Goal: Communication & Community: Answer question/provide support

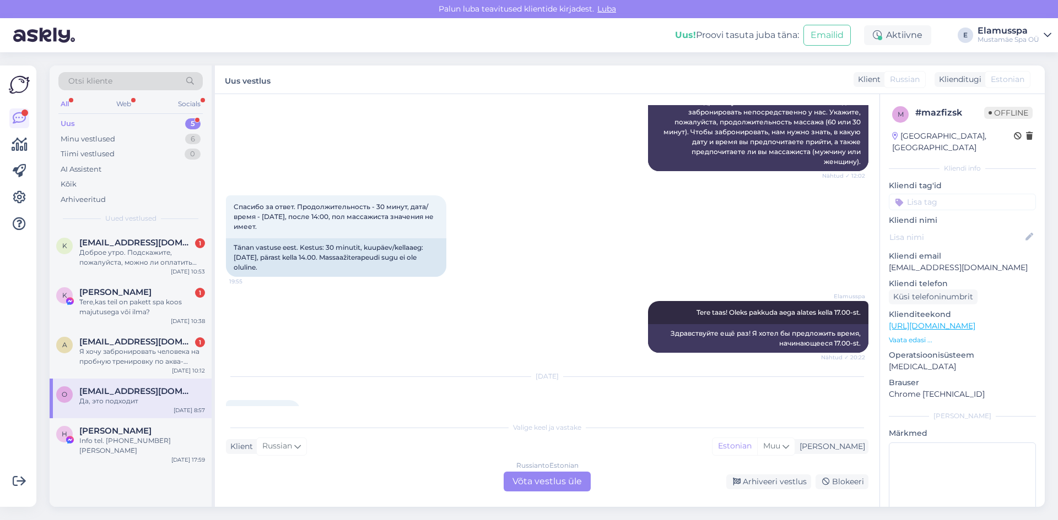
scroll to position [320, 0]
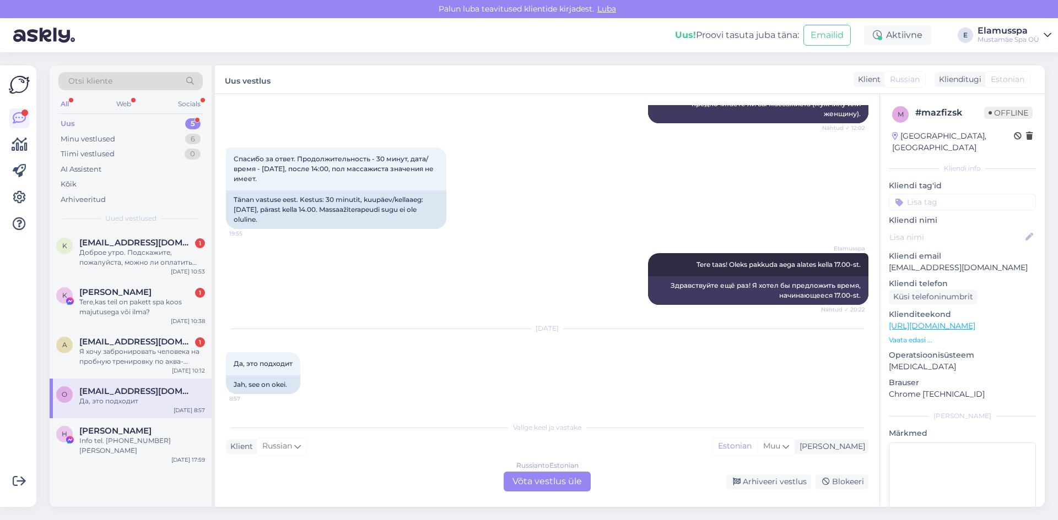
click at [563, 482] on div "Russian to Estonian Võta vestlus üle" at bounding box center [546, 482] width 87 height 20
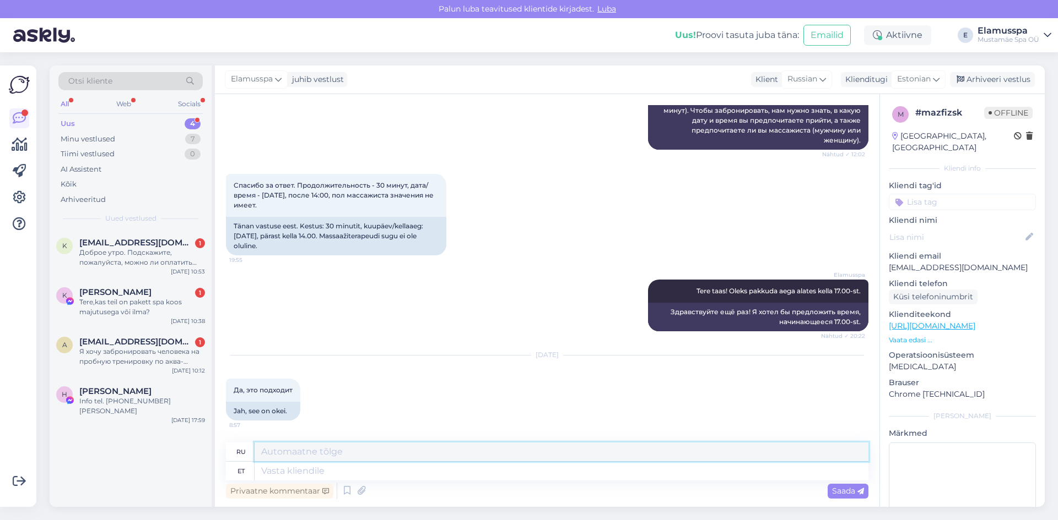
click at [325, 454] on textarea at bounding box center [561, 452] width 614 height 19
click at [313, 468] on textarea at bounding box center [561, 471] width 614 height 19
type textarea "Tere! he"
type textarea "Привет!"
type textarea "Tere! Hetkel"
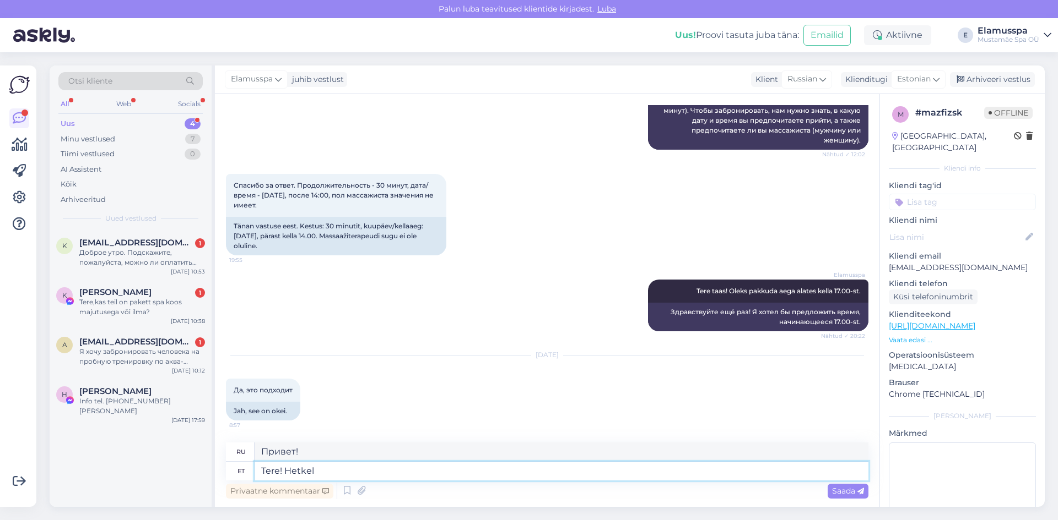
type textarea "Привет! В настоящее время"
type textarea "Tere! Hetkel on saada"
type textarea "Здравствуйте! Сейчас доступно."
type textarea "Tere! Hetkel on saadaval"
type textarea "Здравствуйте! В настоящее время доступно."
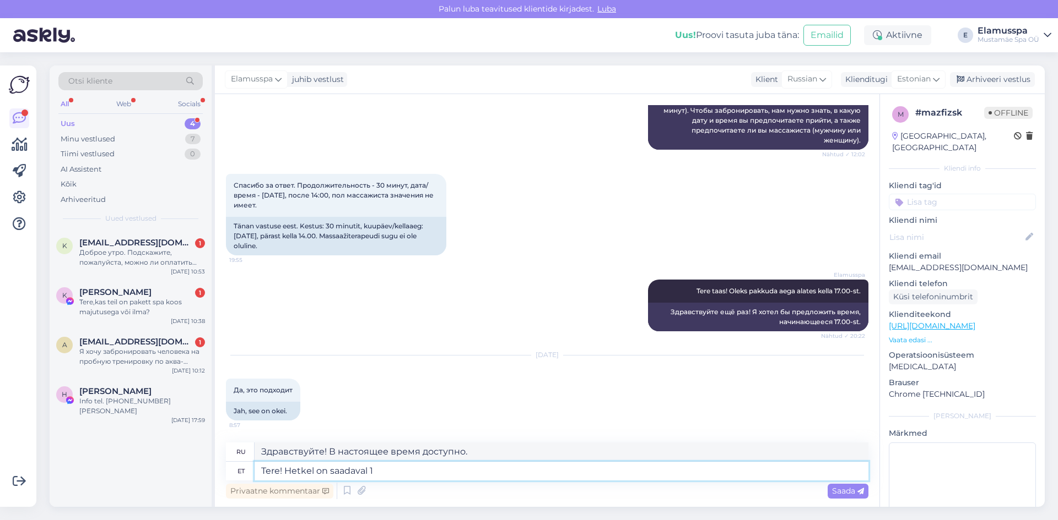
type textarea "Tere! Hetkel on saadaval 19"
type textarea "Здравствуйте! Сейчас доступен 1"
type textarea "Tere! Hetkel on saadaval 2"
type textarea "Здравствуйте! В настоящее время доступно."
type textarea "Tere! Hetkel on saadaval 20:00"
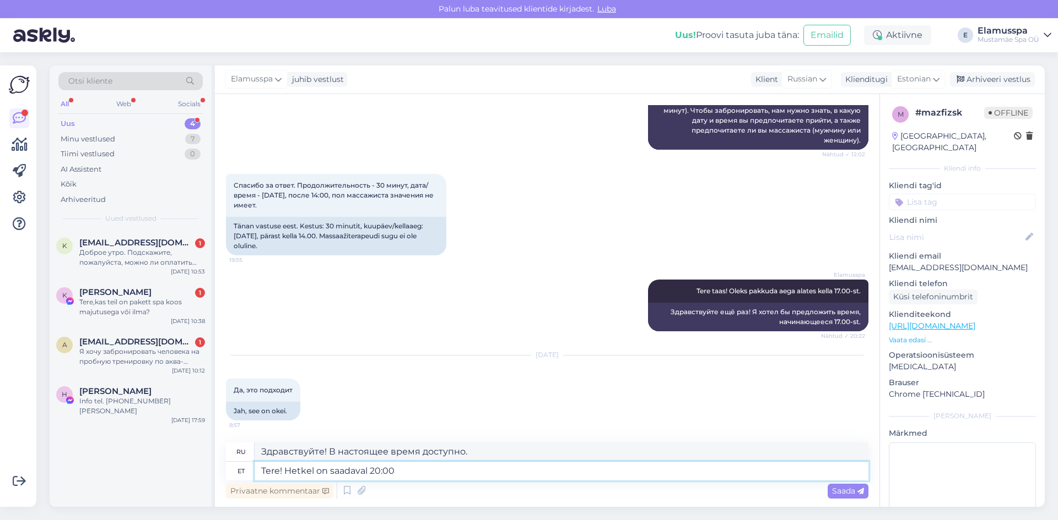
type textarea "Здравствуйте! Доступно в 20:00."
type textarea "Tere! Hetkel on saadaval ma20:00"
type textarea "Здравствуйте! Доступно в [DATE], 20:00."
type textarea "Tere! Hetkel on saadaval massa20:00"
type textarea "Здравствуйте! В настоящее время доступна масса 20:00."
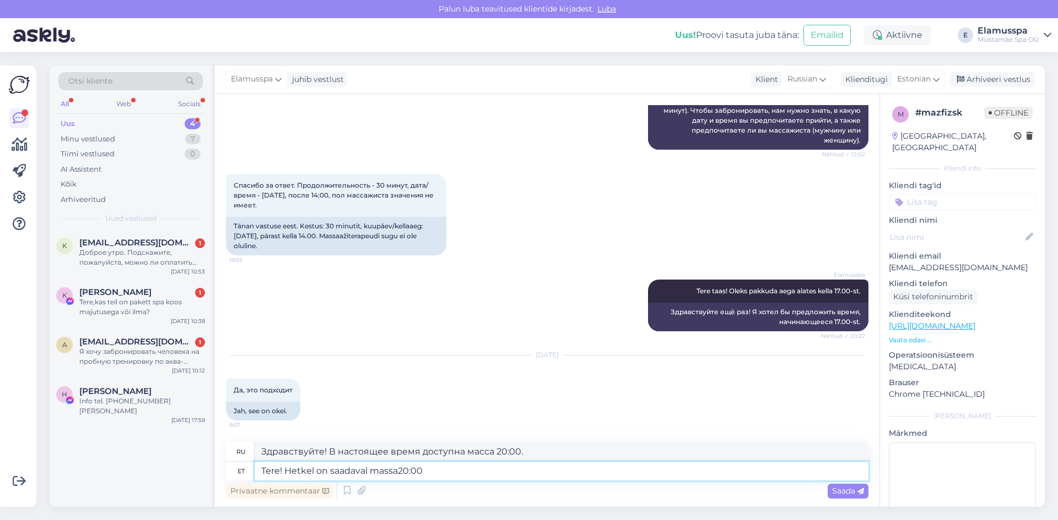
type textarea "Tere! Hetkel on saadaval massaa20:00"
type textarea "Здравствуйте! В настоящее время доступен массаж в 20:00."
type textarea "Tere! Hetkel on saadaval massaaži20:00"
type textarea "Здравствуйте! Массаж сейчас доступен в 20:00."
type textarea "Tere! Hetkel on saadaval massaažiaeg20:00"
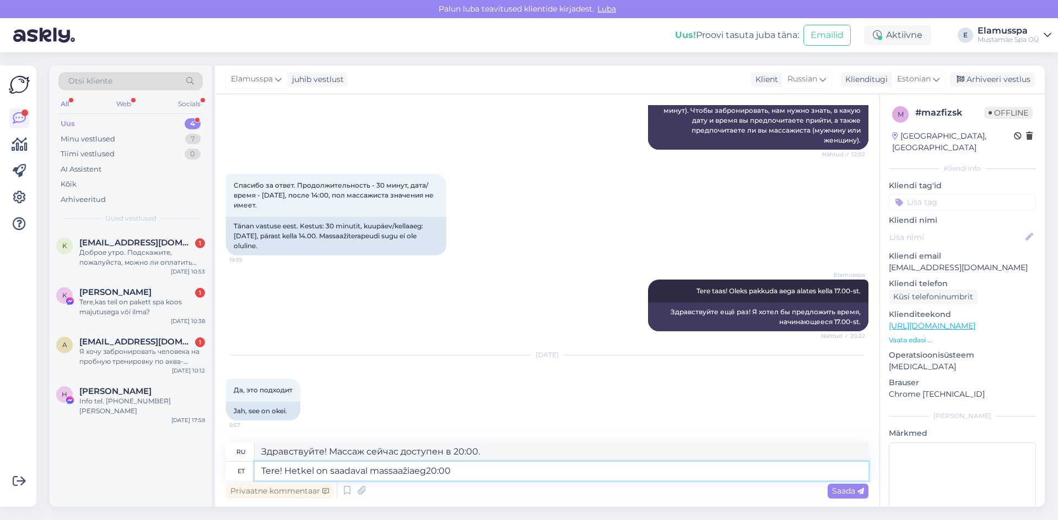
type textarea "Здравствуйте! Доступное время массажа: 20:00."
type textarea "Tere! Hetkel on saadaval massaažiaeg kell20:00"
type textarea "Здравствуйте! Доступное время массажа — 20:00."
type textarea "Tere! Hetkel on saadaval massaažiaeg kell 20:00"
type textarea "Здравствуйте! В настоящее время свободное время для массажа в 20:00."
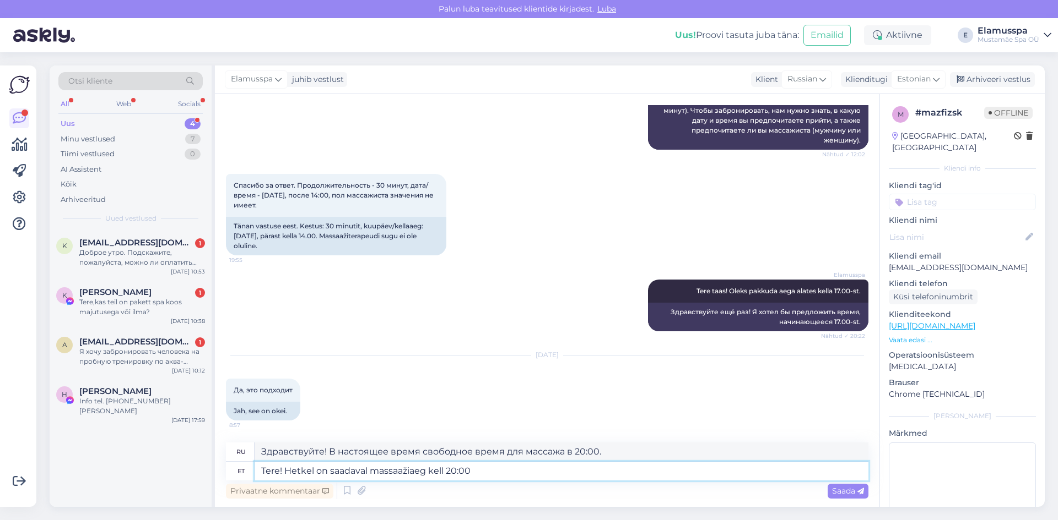
type textarea "Tere! Hetkel on saadaval massaažiaeg kell 20:00."
type textarea "Здравствуйте! В настоящее время массаж доступен в 20:00."
type textarea "Tere! Hetkel on saadaval kõige massaažiaeg kell 20:00."
type textarea "Здравствуйте! В настоящее время наиболее доступное время для массажа — 20:00."
type textarea "Tere! Hetkel on saadaval kõige varasem massaažiaeg kell 20:00."
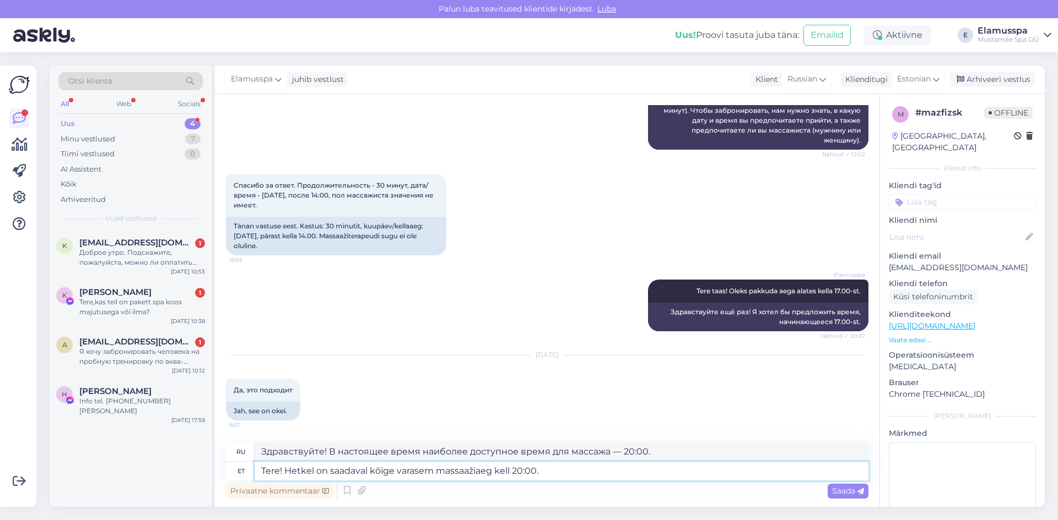
type textarea "Здравствуйте! Самое раннее доступное время массажа сейчас — 20:00."
type textarea "Tere! Hetkel on saadaval kõige varasem massaažiaeg kell 20:00. ku"
type textarea "Здравствуйте! Самое раннее доступное время массажа сейчас — 20:00. Если"
type textarea "Tere! Hetkel on saadaval kõige varasem massaažiaeg kell 20:00."
type textarea "Здравствуйте! Самое раннее доступное время массажа сейчас — 20:00."
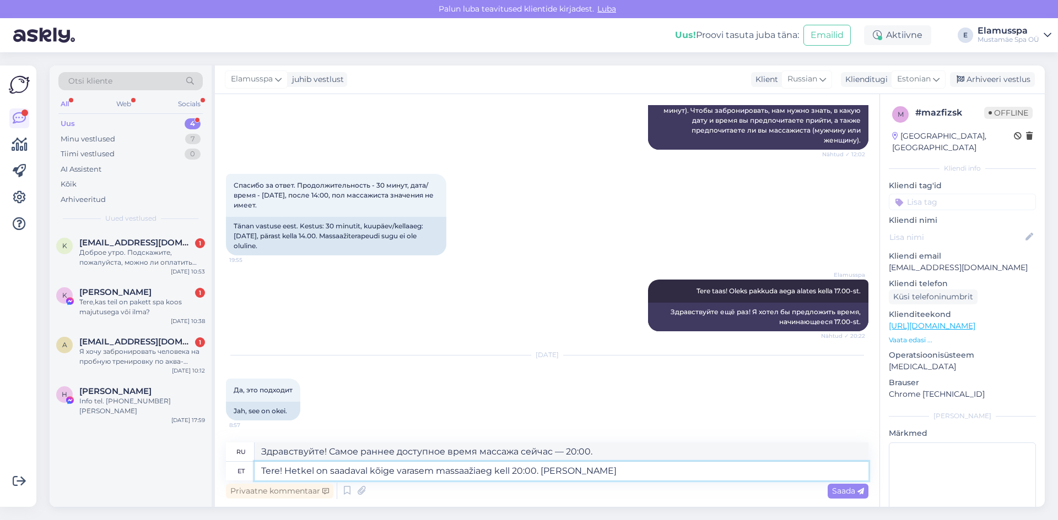
type textarea "Tere! Hetkel on saadaval kõige varasem massaažiaeg kell 20:00. Kui s"
type textarea "Здравствуйте! Самое раннее доступное время массажа сейчас — 20:00. Если"
type textarea "Tere! Hetkel on saadaval kõige varasem massaažiaeg kell 20:00. Kui see so"
type textarea "Здравствуйте! Самое раннее доступное время массажа на данный момент — 20:00. Ес…"
type textarea "Tere! Hetkel on saadaval kõige varasem massaažiaeg kell 20:00. Kui see sobiks"
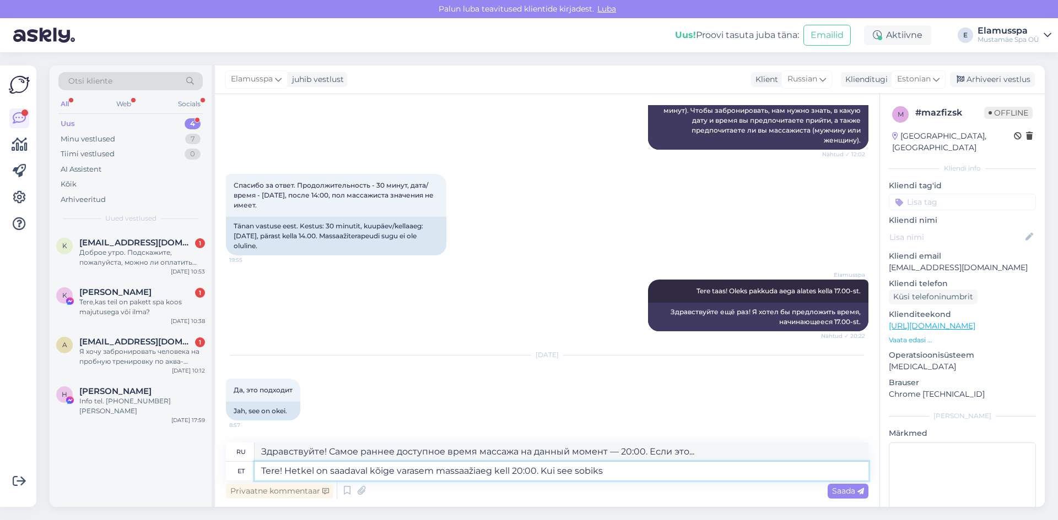
type textarea "Здравствуйте! Самое раннее доступное время массажа на данный момент — 20:00. Ес…"
type textarea "Tere! Hetkel on saadaval kõige varasem massaažiaeg kell 20:00. Kui see sobiks T…"
type textarea "Здравствуйте! Самое раннее доступное время массажа — 20:00. Если вам удобно,"
type textarea "Tere! Hetkel on saadaval kõige varasem massaažiaeg kell 20:00. Kui see sobiks T…"
type textarea "Здравствуйте! Самое раннее доступное время массажа сейчас — 20:00. Если вас это…"
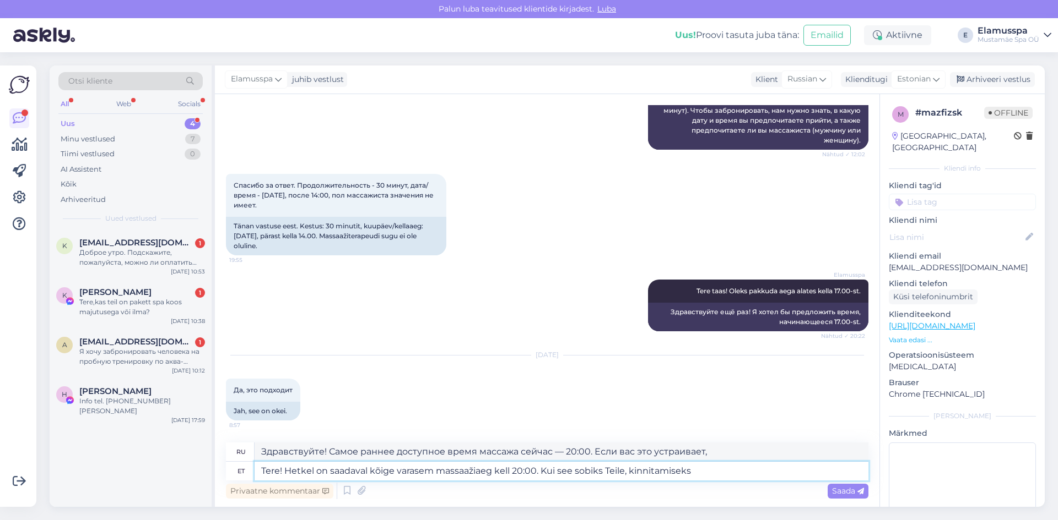
type textarea "Tere! Hetkel on saadaval kõige varasem massaažiaeg kell 20:00. Kui see sobiks T…"
type textarea "Здравствуйте! Самое раннее доступное время массажа — 20:00. Если вас это устраи…"
type textarea "Tere! Hetkel on saadaval kõige varasem massaažiaeg kell 20:00. Kui see sobiks T…"
type textarea "Здравствуйте! Самое раннее доступное время массажа сейчас — 20:00. Если вас это…"
type textarea "Tere! Hetkel on saadaval kõige varasem massaažiaeg kell 20:00. Kui see sobiks T…"
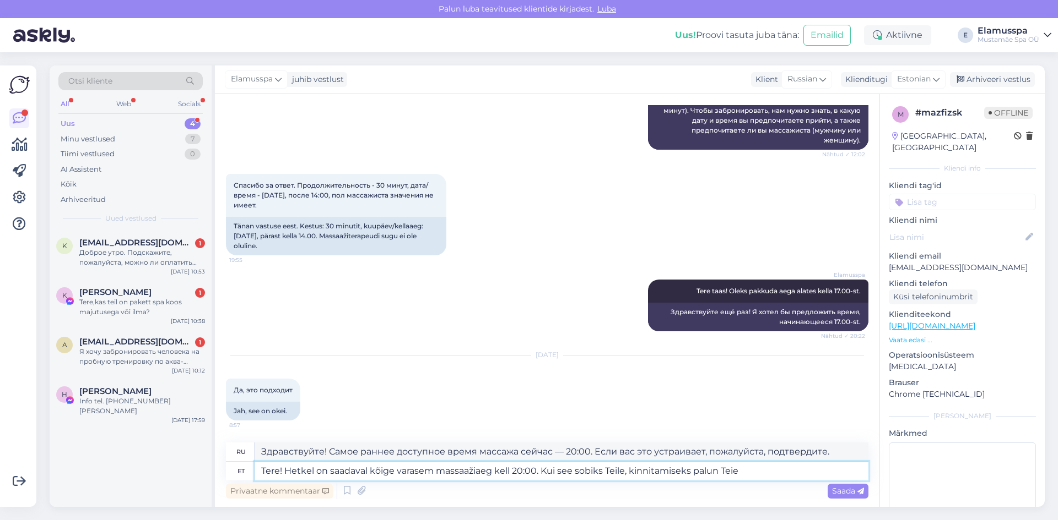
type textarea "Здравствуйте! Самое раннее доступное время массажа сейчас — 20:00. Если вас это…"
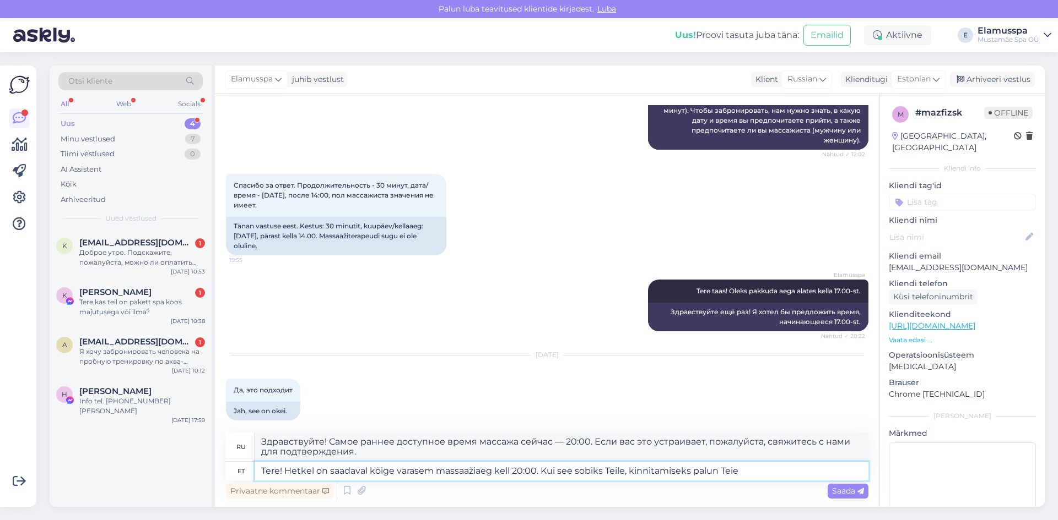
scroll to position [303, 0]
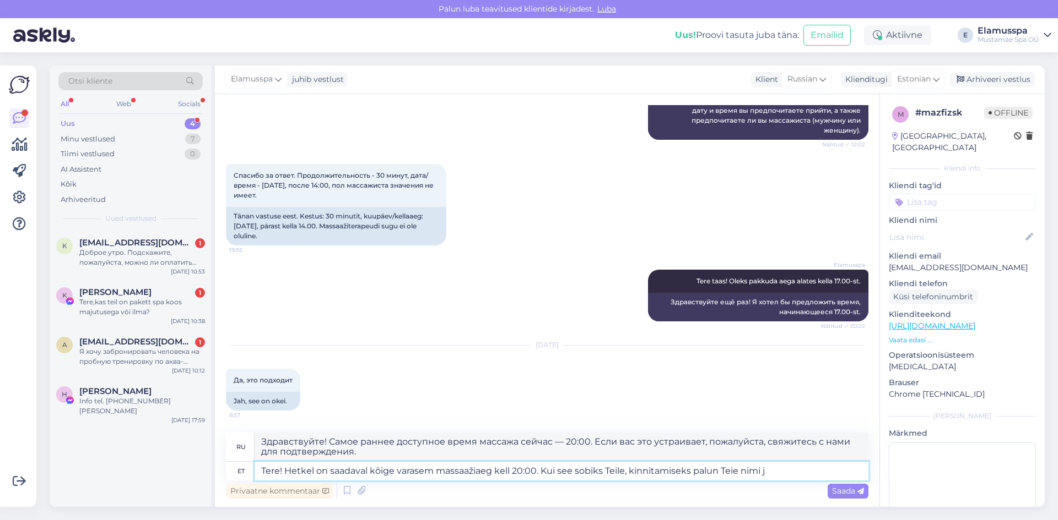
type textarea "Tere! Hetkel on saadaval kõige varasem massaažiaeg kell 20:00. Kui see sobiks T…"
type textarea "Здравствуйте! Самое раннее доступное время массажа — 20:00. Если вас это устраи…"
type textarea "Tere! Hetkel on saadaval kõige varasem massaažiaeg kell 20:00. Kui see sobiks T…"
type textarea "Здравствуйте! Самое раннее доступное время массажа — 20:00. Если вам удобно, ук…"
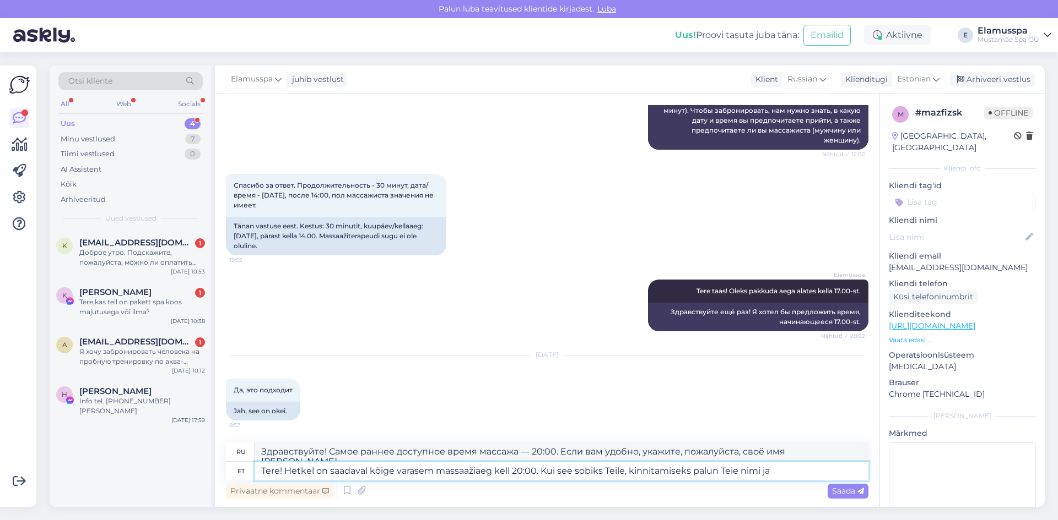
scroll to position [294, 0]
type textarea "Tere! Hetkel on saadaval kõige varasem massaažiaeg kell 20:00. Kui see sobiks T…"
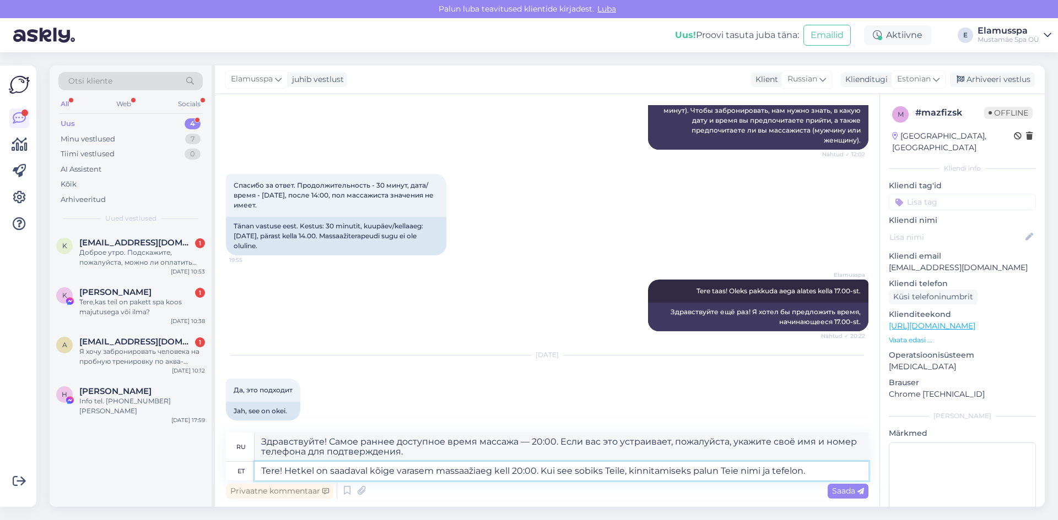
scroll to position [303, 0]
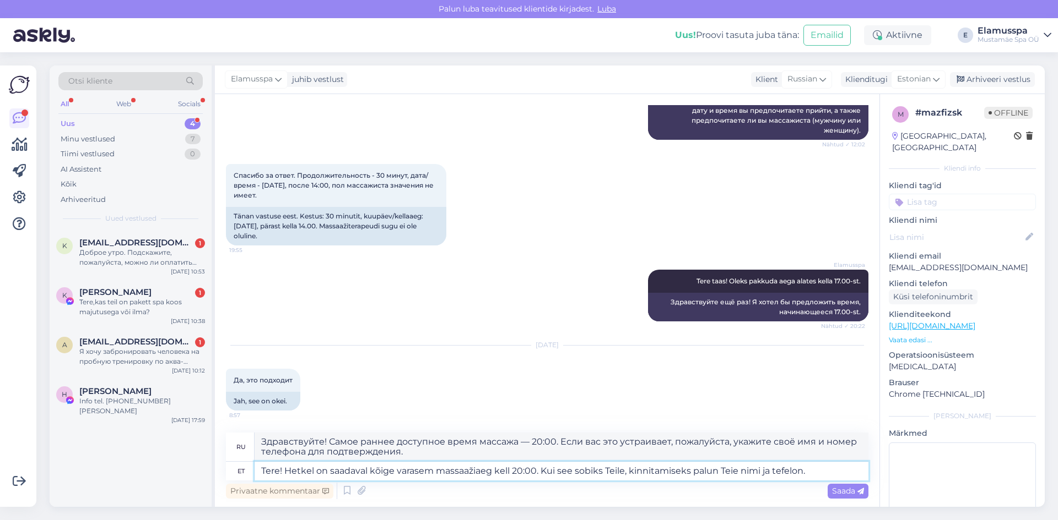
type textarea "Здравствуйте! Самое раннее доступное время массажа сейчас — 20:00. Если вас это…"
type textarea "Tere! Hetkel on saadaval kõige varasem massaažiaeg kell 20:00. Kui see sobiks T…"
click at [845, 495] on span "Saada" at bounding box center [848, 491] width 32 height 10
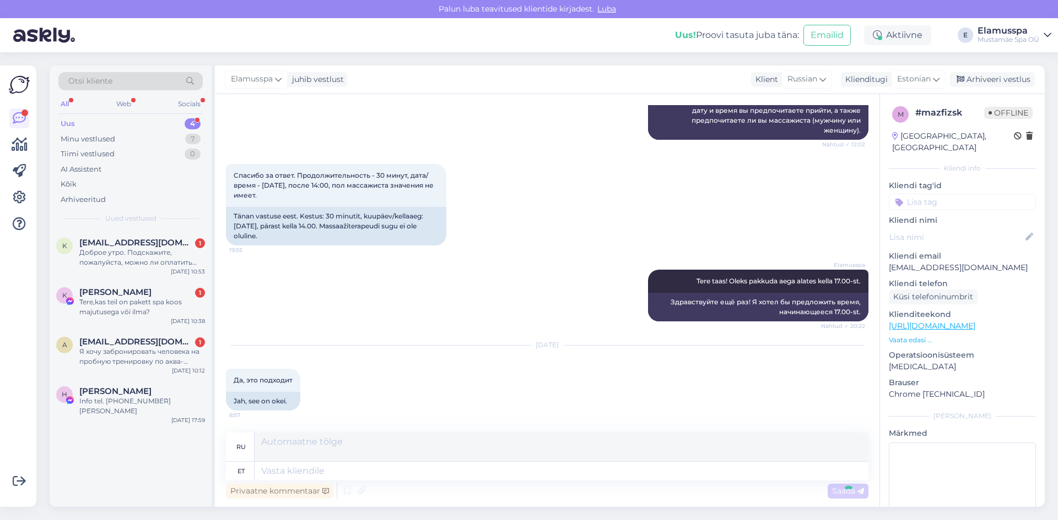
scroll to position [399, 0]
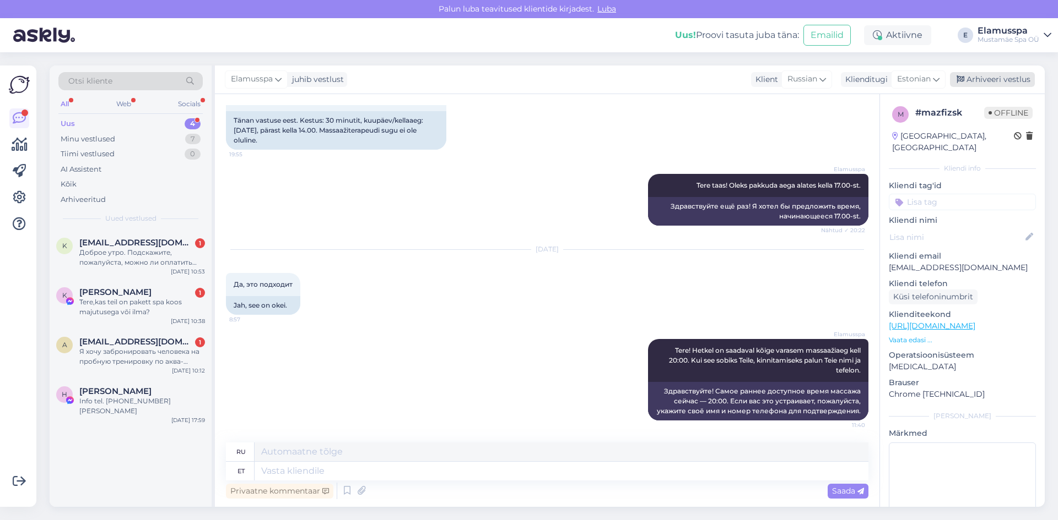
click at [1008, 85] on div "Arhiveeri vestlus" at bounding box center [992, 79] width 85 height 15
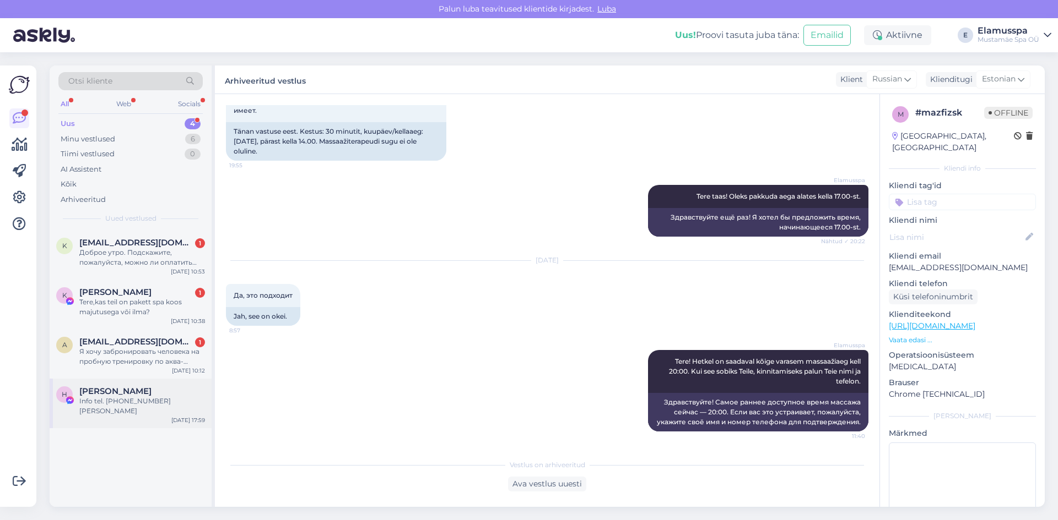
click at [145, 400] on div "Info tel. [PHONE_NUMBER] [PERSON_NAME]" at bounding box center [142, 407] width 126 height 20
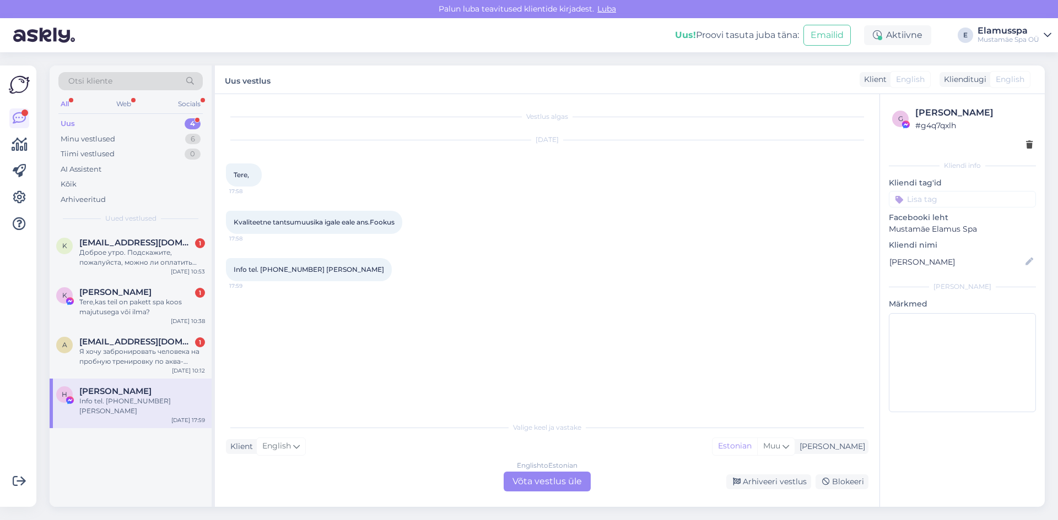
click at [536, 475] on div "English to Estonian Võta vestlus üle" at bounding box center [546, 482] width 87 height 20
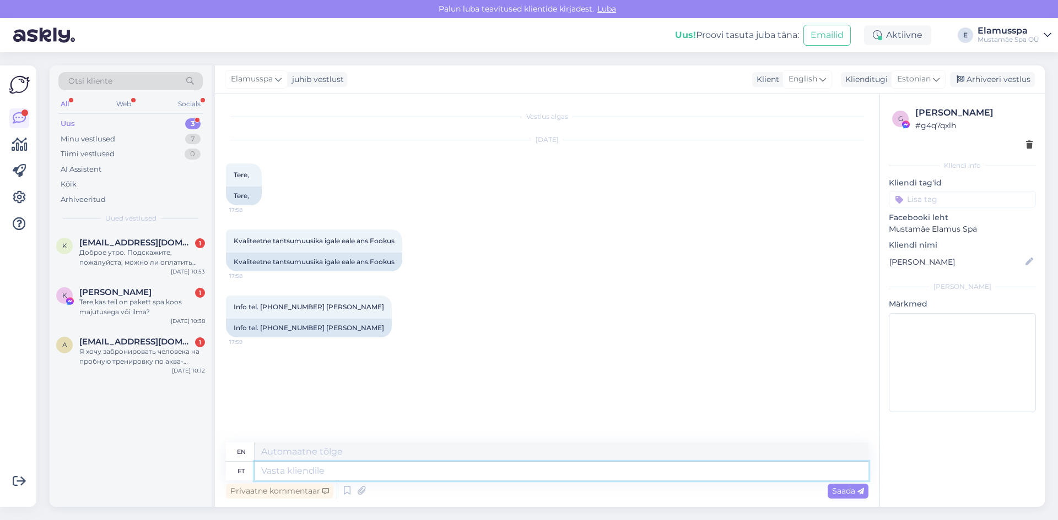
click at [296, 473] on textarea at bounding box center [561, 471] width 614 height 19
type textarea "Täname"
type textarea "Thank you"
type textarea "Täname Teid info e"
type textarea "Thank you for the information."
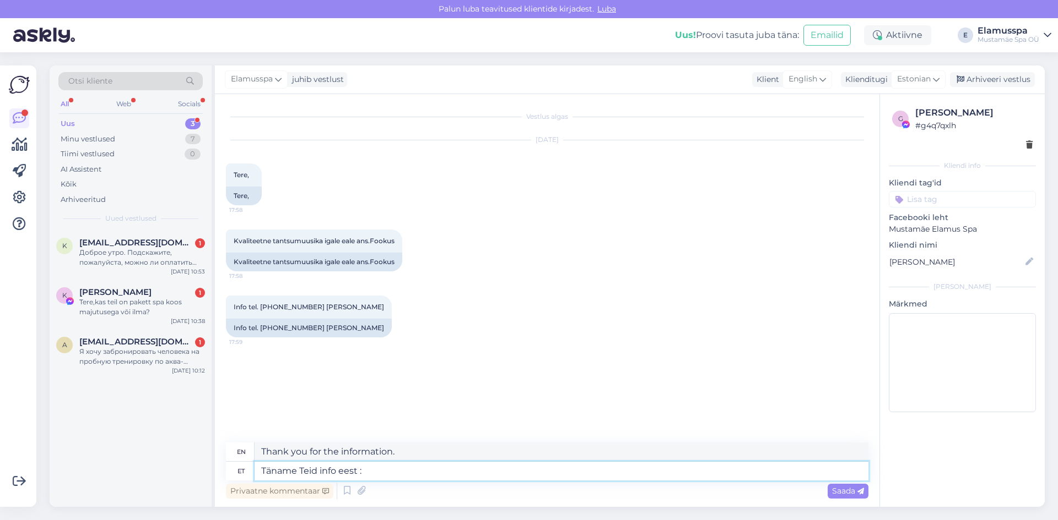
type textarea "Täname Teid info eest :)"
type textarea "Thank you for the information :)"
type textarea "Täname Teid info eest :)"
click at [832, 494] on span "Saada" at bounding box center [848, 491] width 32 height 10
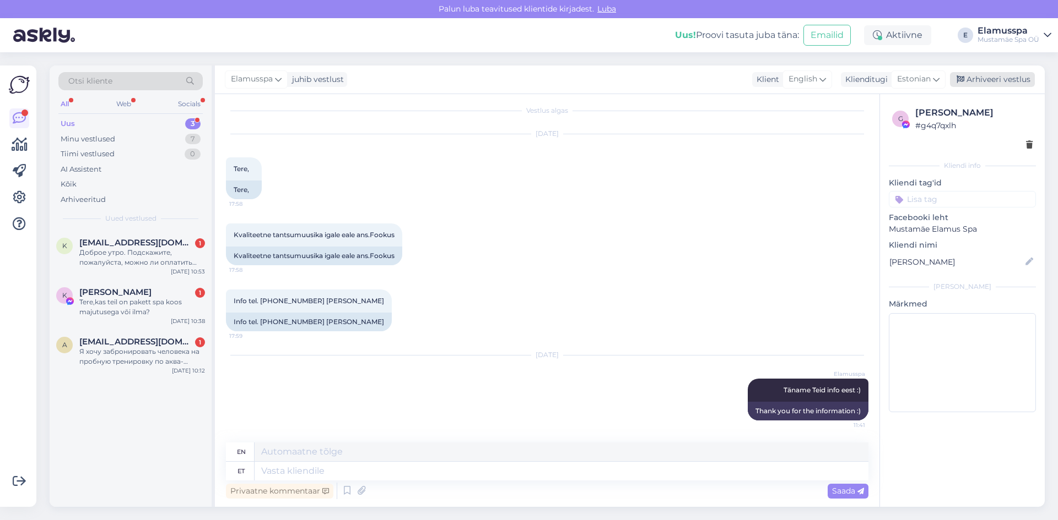
click at [968, 73] on div "Arhiveeri vestlus" at bounding box center [992, 79] width 85 height 15
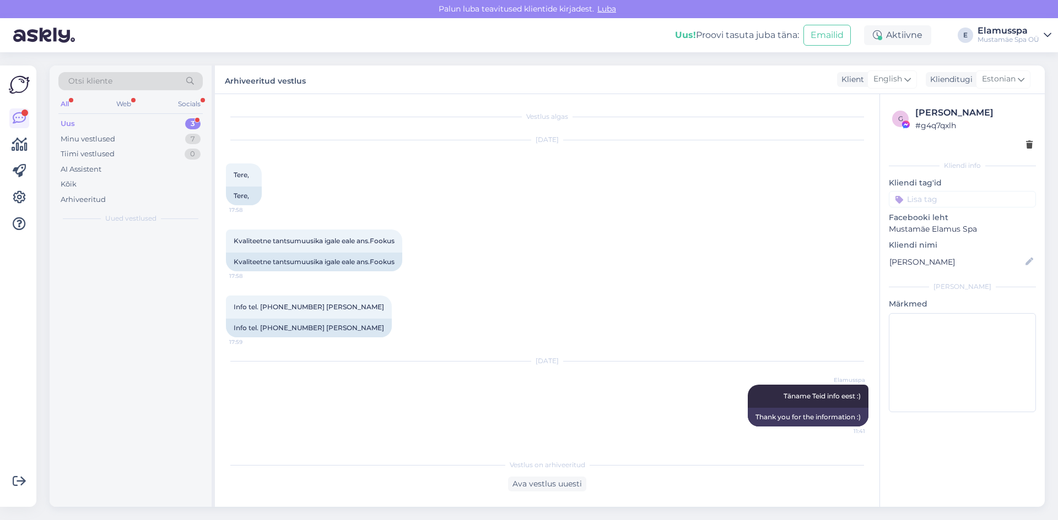
scroll to position [0, 0]
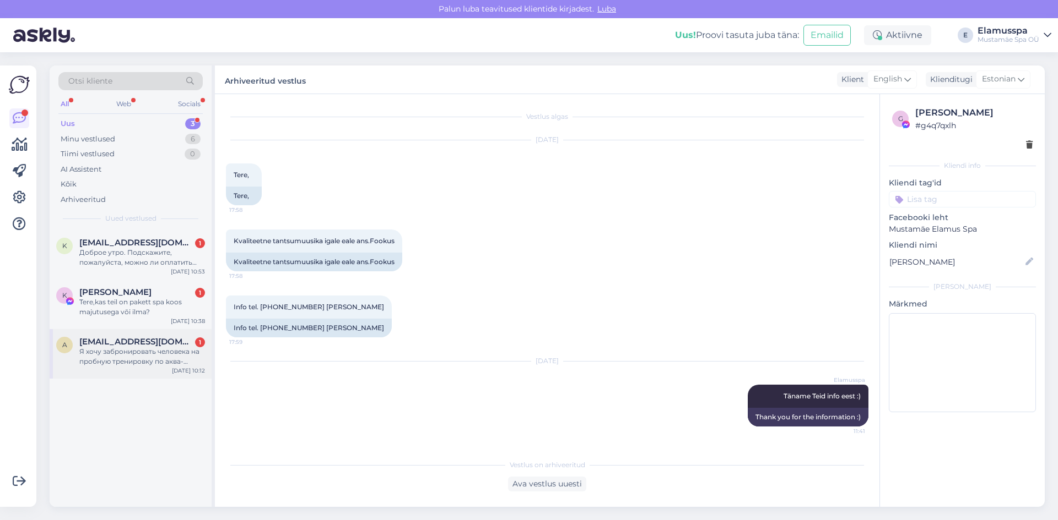
click at [166, 336] on div "a [EMAIL_ADDRESS][DOMAIN_NAME] 1 Я хочу забронировать человека на пробную трени…" at bounding box center [131, 354] width 162 height 50
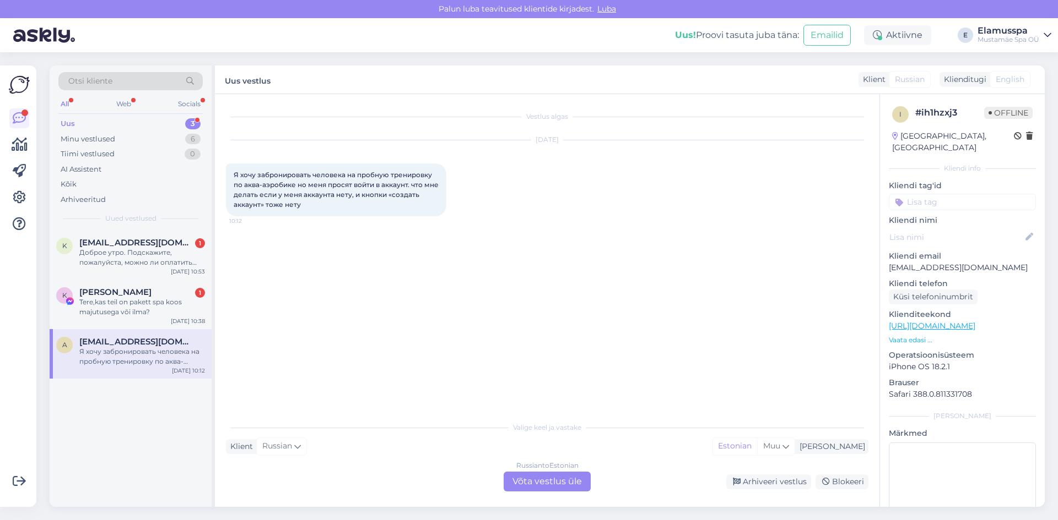
click at [584, 485] on div "Russian to Estonian Võta vestlus üle" at bounding box center [546, 482] width 87 height 20
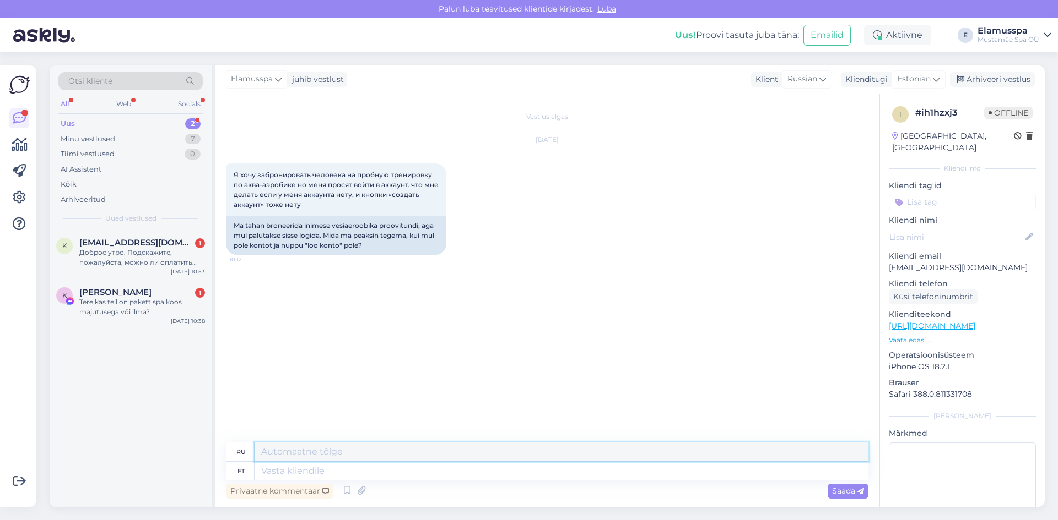
click at [321, 461] on textarea at bounding box center [561, 452] width 614 height 19
click at [306, 471] on textarea at bounding box center [561, 471] width 614 height 19
click at [326, 463] on div "ru et" at bounding box center [547, 462] width 642 height 38
click at [319, 474] on textarea at bounding box center [561, 471] width 614 height 19
drag, startPoint x: 234, startPoint y: 174, endPoint x: 310, endPoint y: 203, distance: 81.4
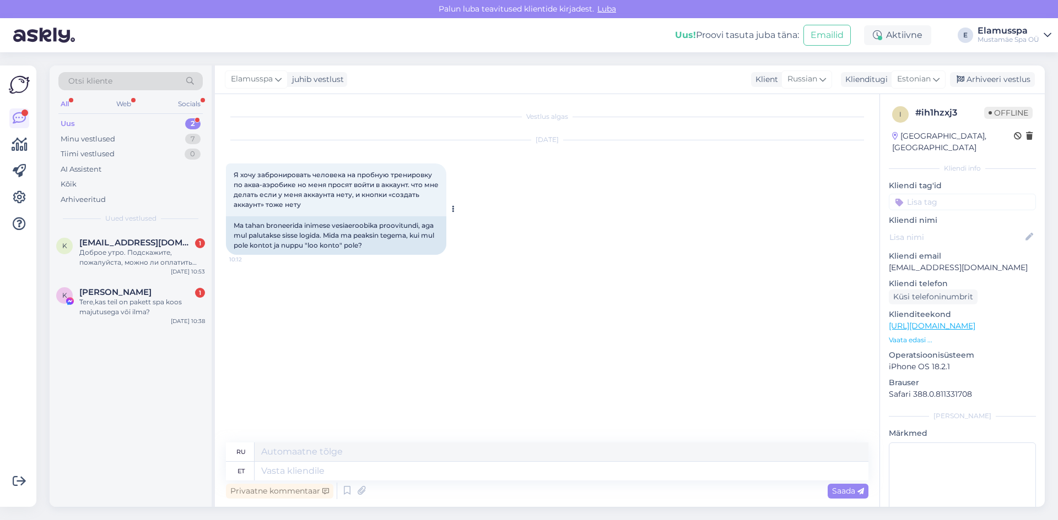
click at [310, 203] on div "Я хочу забронировать человека на пробную тренировку по аква-аэробике но меня пр…" at bounding box center [336, 190] width 220 height 53
click at [312, 205] on div "Я хочу забронировать человека на пробную тренировку по аква-аэробике но меня пр…" at bounding box center [336, 190] width 220 height 53
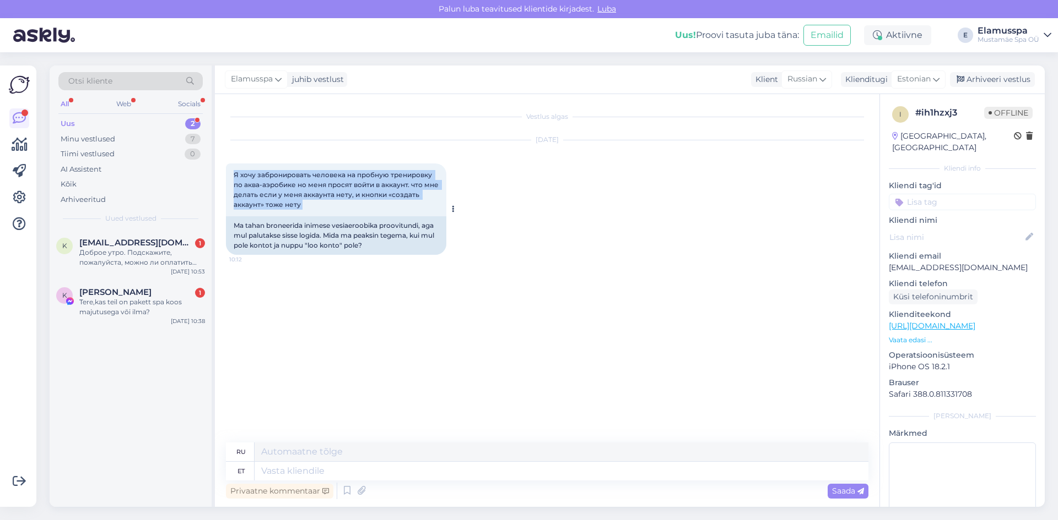
click at [312, 209] on div "Я хочу забронировать человека на пробную тренировку по аква-аэробике но меня пр…" at bounding box center [336, 190] width 220 height 53
click at [299, 242] on div "Ma tahan broneerida inimese vesiaeroobika proovitundi, aga mul palutakse sisse …" at bounding box center [336, 235] width 220 height 39
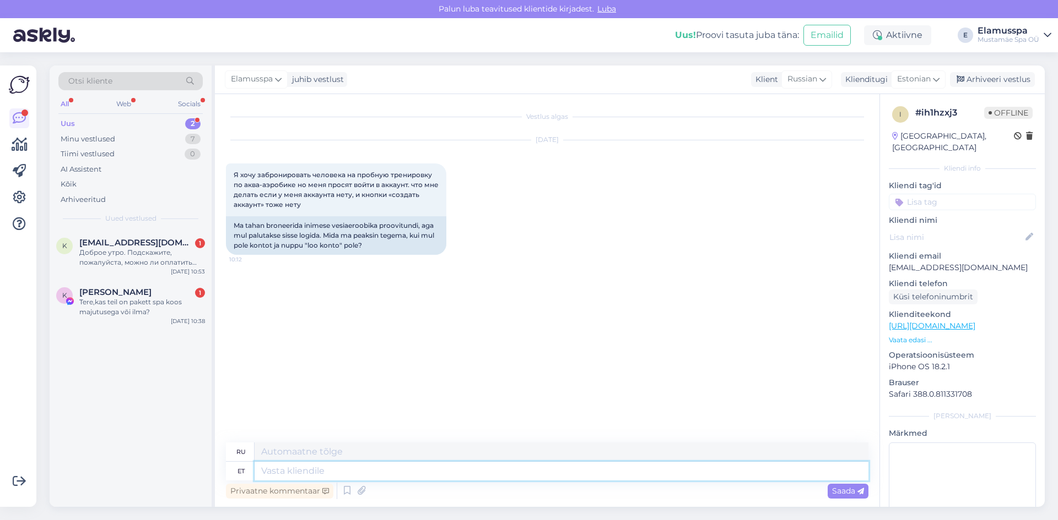
click at [310, 464] on textarea at bounding box center [561, 471] width 614 height 19
type textarea "Tere!"
type textarea "Привет!"
type textarea "Tere! Proovitreeningut"
type textarea "Привет! Пробная тренировка."
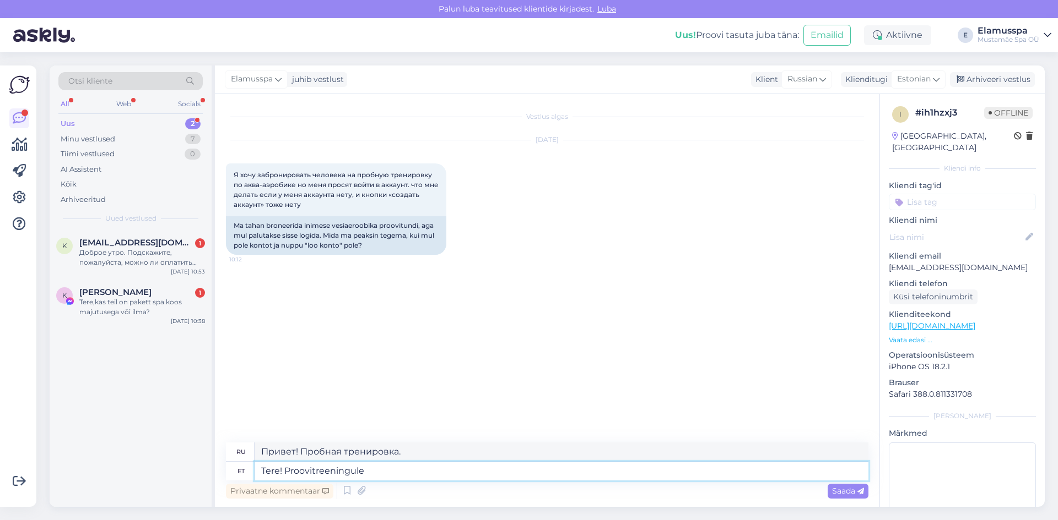
type textarea "Tere! Proovitreeningule"
type textarea "Привет! На пробную тренировку"
type textarea "Tere! Proovitreeningule saab"
type textarea "Здравствуйте! Вы можете прийти на пробную тренировку."
type textarea "Tere! Proovitreeningule saab registreerida k"
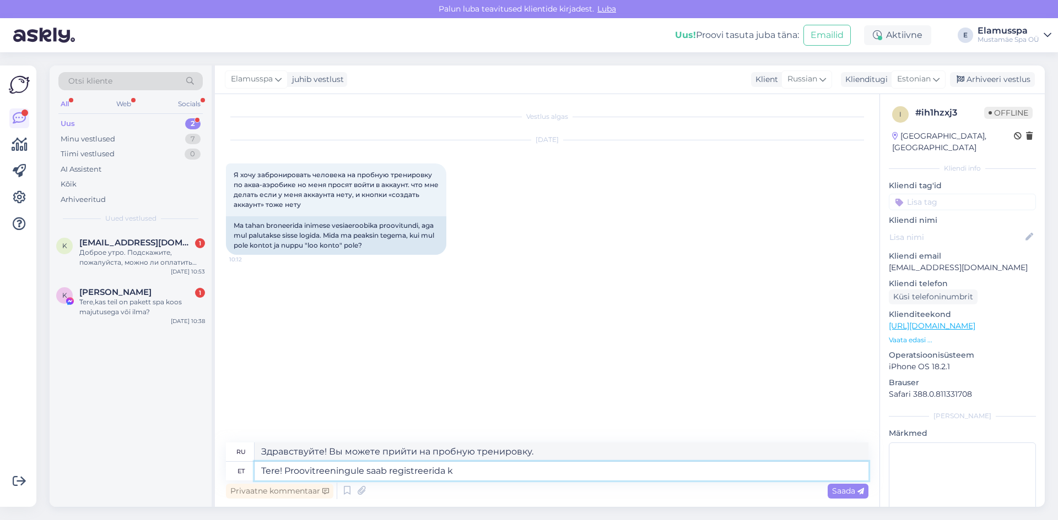
type textarea "Здравствуйте! Вы можете зарегистрироваться на пробную тренировку."
type textarea "Tere! Proovitreeningule saab registreerida kohapeal"
type textarea "Здравствуйте! Вы можете зарегистрироваться на пробную тренировку на сайте."
type textarea "Tere! Proovitreeningule saab registreerida kohapeal piletite ostmisel.."
type textarea "Здравствуйте! Зарегистрироваться на пробную тренировку можно на месте ostmisel.."
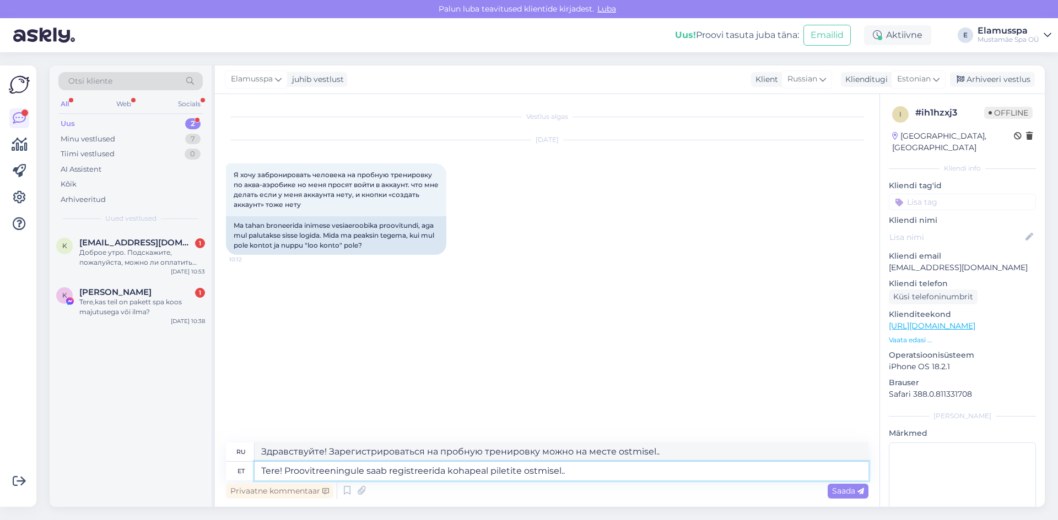
type textarea "Tere! Proovitreeningule saab registreerida kohapeal piletite ostmisel."
type textarea "Здравствуйте! Зарегистрироваться на пробную тренировку можно при покупке билето…"
type textarea "Tere! Proovitreeningule saab registreerida kohapeal piletite ostmisel. [PERSON_…"
type textarea "Здравствуйте! Зарегистрироваться на пробную тренировку можно на месте при покуп…"
type textarea "Tere! Proovitreeningule saab registreerida kohapeal piletite ostmisel. Kui soov…"
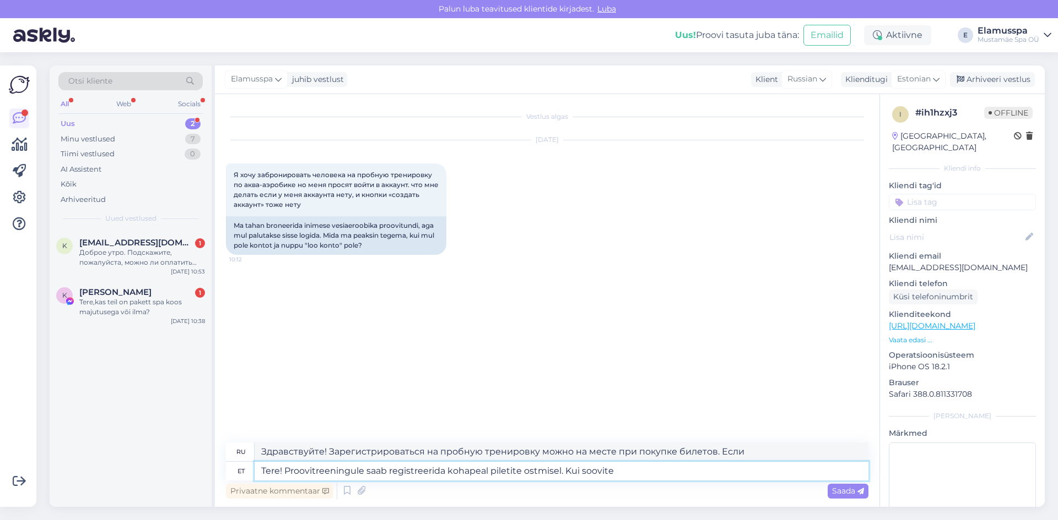
type textarea "Здравствуйте! Зарегистрироваться на пробную тренировку можно на месте при покуп…"
type textarea "Tere! Proovitreeningule saab registreerida kohapeal piletite ostmisel. Kui soov…"
type textarea "Здравствуйте! Зарегистрироваться на пробную тренировку можно на месте при покуп…"
type textarea "Tere! Proovitreeningule saab registreerida kohapeal piletite ostmisel. Kui soov…"
type textarea "Здравствуйте! Зарегистрироваться на пробную тренировку можно на месте при покуп…"
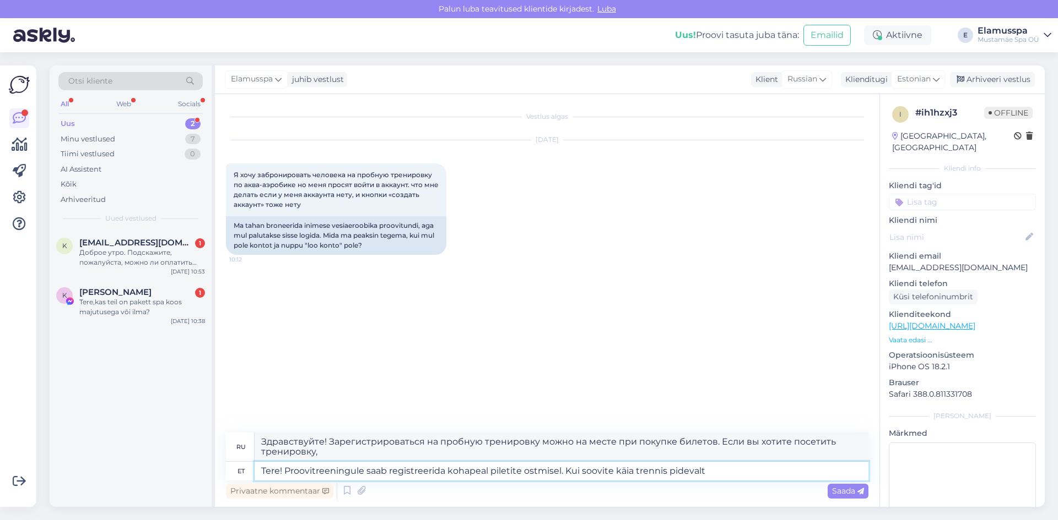
type textarea "Tere! Proovitreeningule saab registreerida kohapeal piletite ostmisel. Kui soov…"
type textarea "Здравствуйте! Зарегистрироваться на пробную тренировку можно на месте при покуп…"
type textarea "Tere! Proovitreeningule saab registreerida kohapeal piletite ostmisel. Kui soov…"
type textarea "Здравствуйте! Вы можете зарегистрироваться на пробную тренировку на месте при п…"
type textarea "Tere! Proovitreeningule saab registreerida kohapeal piletite ostmisel. Kui soov…"
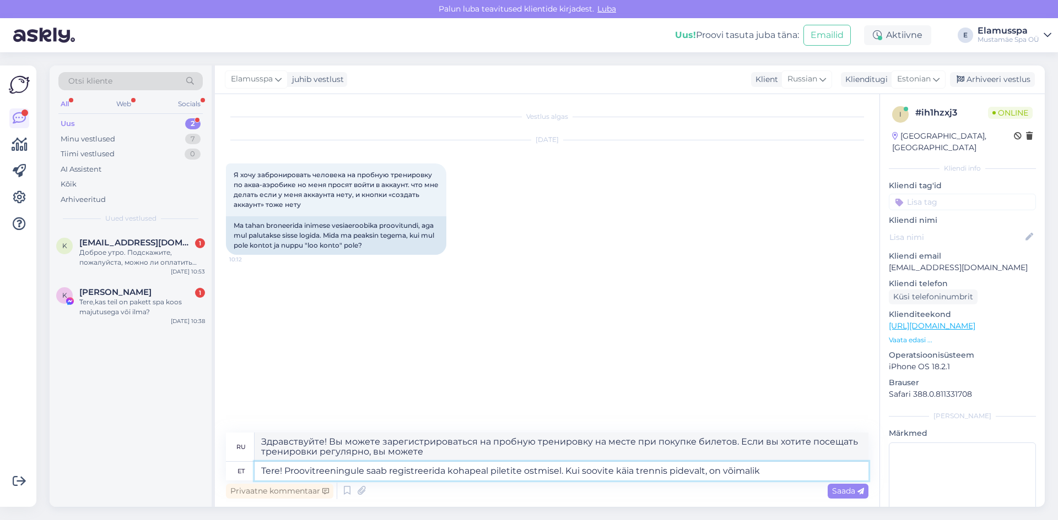
type textarea "Здравствуйте! Зарегистрироваться на пробную тренировку можно на месте при покуп…"
type textarea "Tere! Proovitreeningule saab registreerida kohapeal piletite ostmisel. Kui soov…"
type textarea "Здравствуйте! Вы можете зарегистрироваться на пробную тренировку на месте при п…"
type textarea "Tere! Proovitreeningule saab registreerida kohapeal piletite ostmisel. Kui soov…"
type textarea "Здравствуйте! Вы можете зарегистрироваться на пробную тренировку на месте при п…"
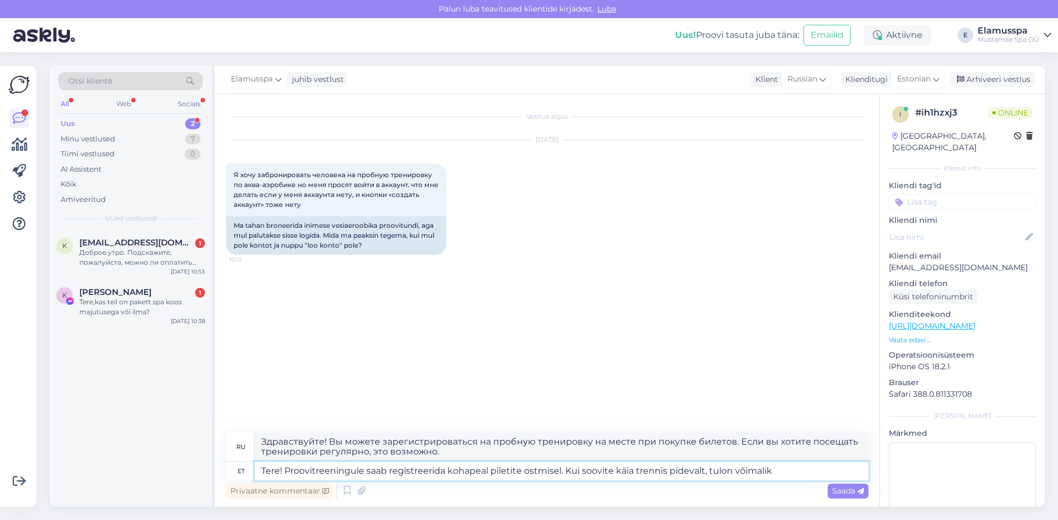
type textarea "Tere! Proovitreeningule saab registreerida kohapeal piletite ostmisel. Kui soov…"
type textarea "Здравствуйте! Вы можете зарегистрироваться на пробную тренировку при покупке би…"
type textarea "Tere! Proovitreeningule saab registreerida kohapeal piletite ostmisel. Kui soov…"
type textarea "Здравствуйте! Зарегистрироваться на пробную тренировку можно на месте при покуп…"
type textarea "Tere! Proovitreeningule saab registreerida kohapeal piletite ostmisel. Kui soov…"
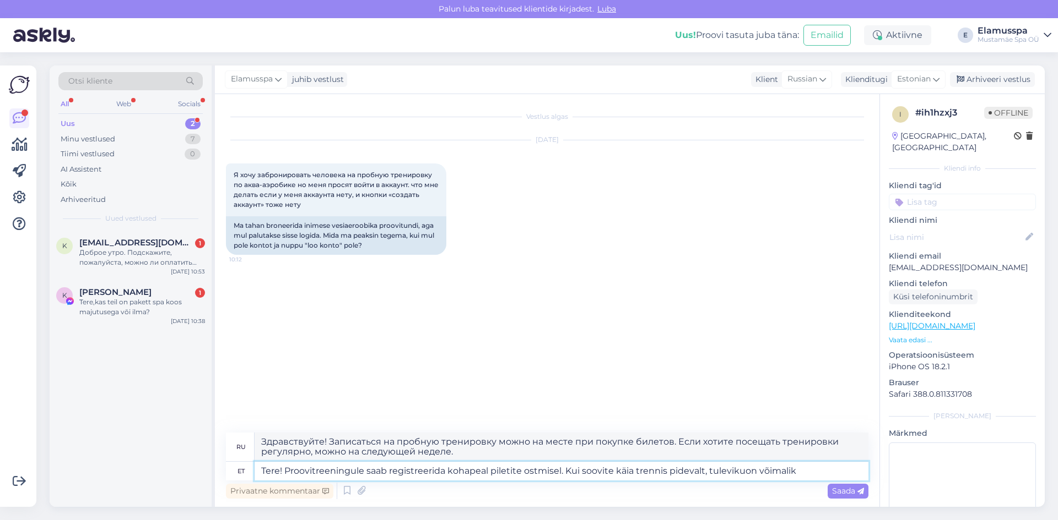
type textarea "Здравствуйте! Зарегистрироваться на пробную тренировку можно на месте при покуп…"
type textarea "Tere! Proovitreeningule saab registreerida kohapeal piletite ostmisel. Kui soov…"
type textarea "Здравствуйте! Вы можете зарегистрироваться на пробную тренировку при покупке би…"
type textarea "Tere! Proovitreeningule saab registreerida kohapeal piletite ostmisel. Kui soov…"
type textarea "Здравствуйте! Зарегистрироваться на пробную тренировку можно на месте при покуп…"
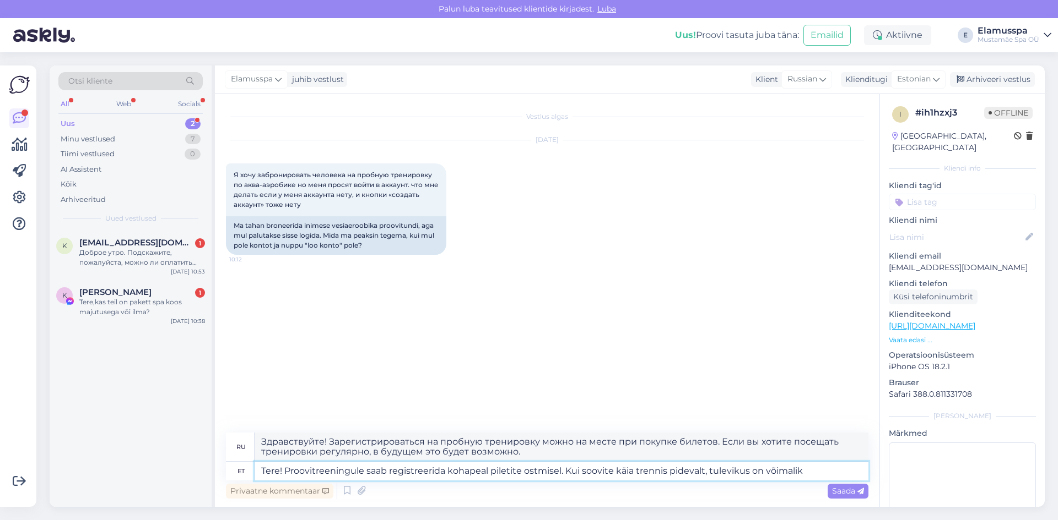
click at [826, 463] on textarea "Tere! Proovitreeningule saab registreerida kohapeal piletite ostmisel. Kui soov…" at bounding box center [561, 471] width 614 height 19
click at [823, 470] on textarea "Tere! Proovitreeningule saab registreerida kohapeal piletite ostmisel. Kui soov…" at bounding box center [561, 471] width 614 height 19
type textarea "Tere! Proovitreeningule saab registreerida kohapeal piletite ostmisel. Kui soov…"
type textarea "Здравствуйте! Зарегистрироваться на пробную тренировку можно на сайте при покуп…"
type textarea "Tere! Proovitreeningule saab registreerida kohapeal piletite ostmisel. Kui soov…"
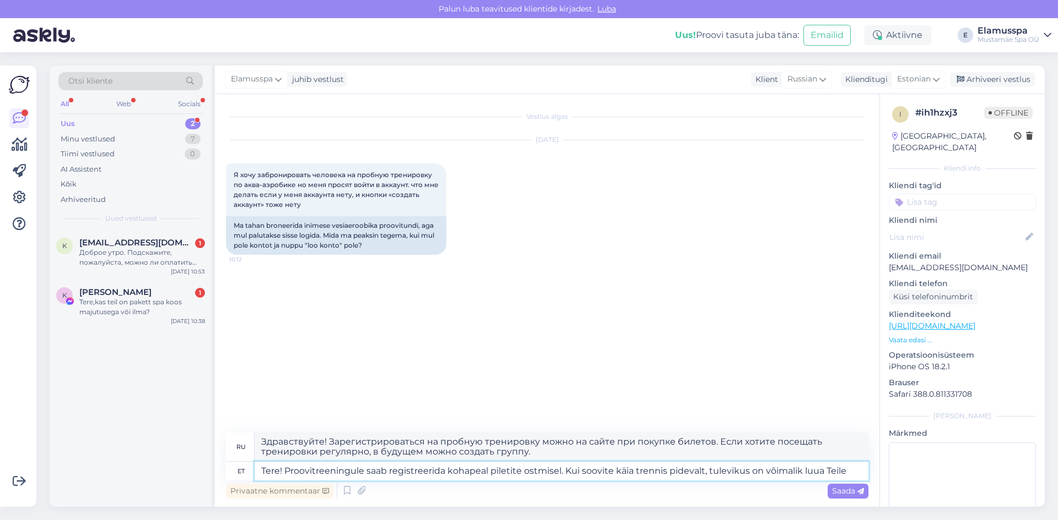
type textarea "Здравствуйте! Вы можете зарегистрироваться на пробную тренировку при покупке би…"
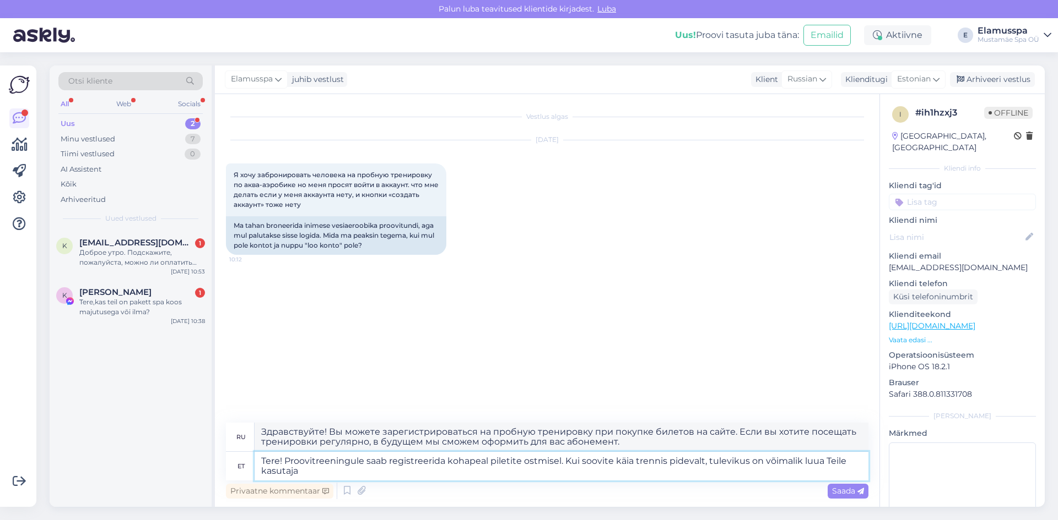
type textarea "Tere! Proovitreeningule saab registreerida kohapeal piletite ostmisel. Kui soov…"
type textarea "Здравствуйте! Вы можете зарегистрироваться на пробную тренировку при покупке би…"
type textarea "Tere! Proovitreeningule saab registreerida kohapeal piletite ostmisel. Kui soov…"
type textarea "Здравствуйте! Вы можете зарегистрироваться на пробную тренировку на сайте при п…"
type textarea "Tere! Proovitreeningule saab registreerida kohapeal piletite ostmisel. Kui soov…"
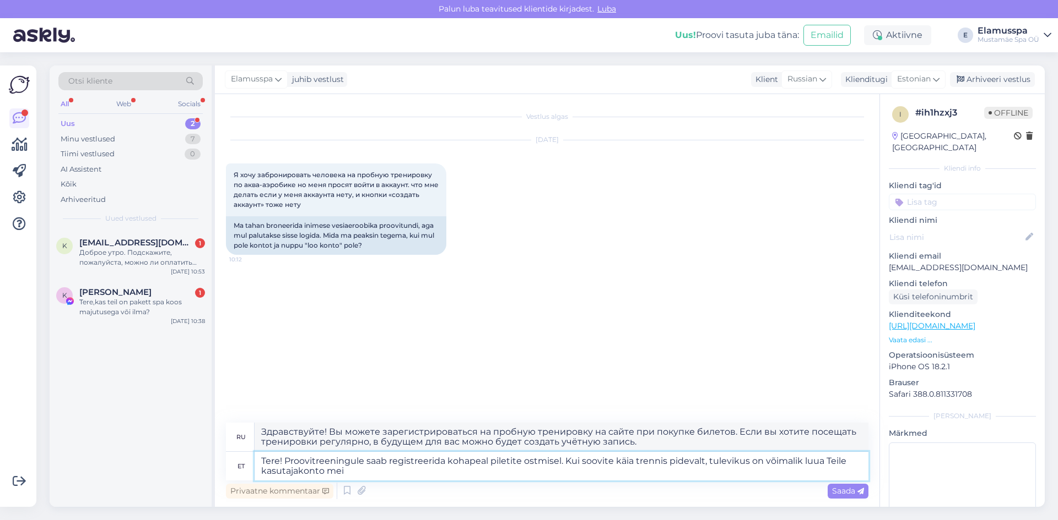
type textarea "Здравствуйте! Вы можете зарегистрироваться на пробную тренировку при покупке би…"
type textarea "Tere! Proovitreeningule saab registreerida kohapeal piletite ostmisel. Kui soov…"
type textarea "Здравствуйте! Вы можете зарегистрироваться на пробную тренировку при покупке би…"
type textarea "Tere! Proovitreeningule saab registreerida kohapeal piletite ostmisel. Kui soov…"
type textarea "Здравствуйте! Вы можете зарегистрироваться на пробную тренировку при покупке би…"
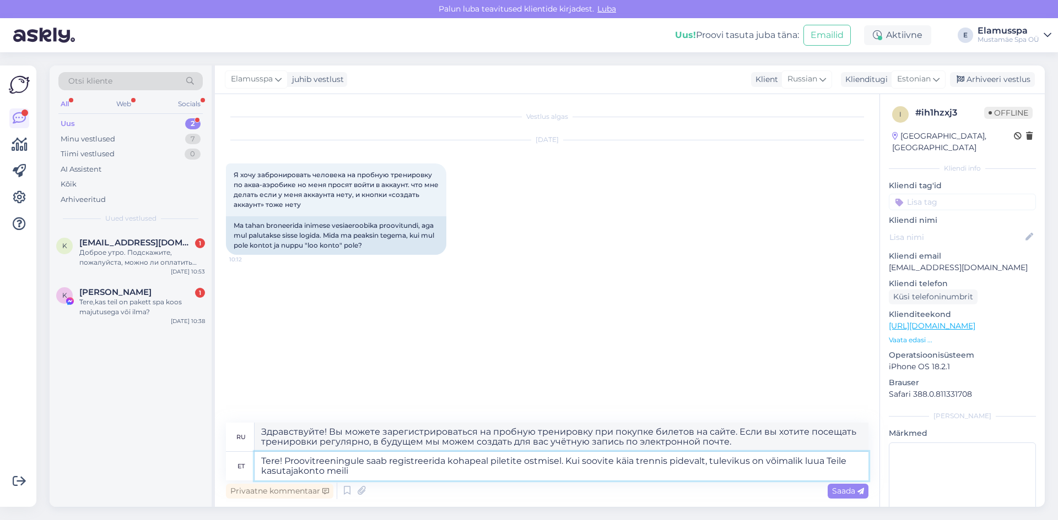
type textarea "Tere! Proovitreeningule saab registreerida kohapeal piletite ostmisel. Kui soov…"
type textarea "Здравствуйте! Вы можете зарегистрироваться на пробную тренировку на сайте при п…"
type textarea "Tere! Proovitreeningule saab registreerida kohapeal piletite ostmisel. Kui soov…"
type textarea "Здравствуйте! Вы можете зарегистрироваться на пробную тренировку на сайте при п…"
type textarea "Tere! Proovitreeningule saab registreerida kohapeal piletite ostmisel. Kui soov…"
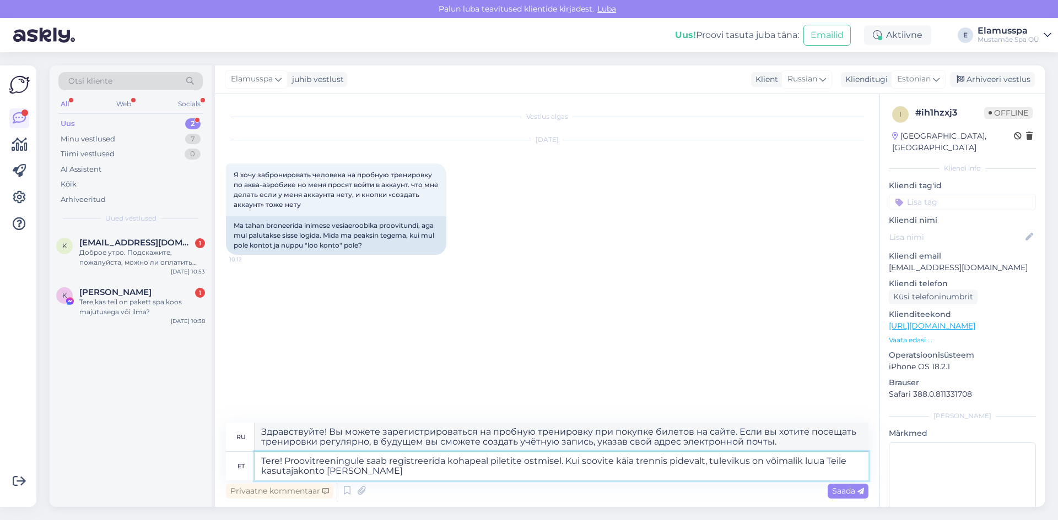
type textarea "Здравствуйте! Вы можете зарегистрироваться на пробную тренировку на сайте при п…"
type textarea "Tere! Proovitreeningule saab registreerida kohapeal piletite ostmisel. Kui soov…"
type textarea "Здравствуйте! Вы можете зарегистрироваться на пробную тренировку при покупке би…"
type textarea "Tere! Proovitreeningule saab registreerida kohapeal piletite ostmisel. Kui soov…"
type textarea "Здравствуйте! Вы можете зарегистрироваться на пробную тренировку на месте при п…"
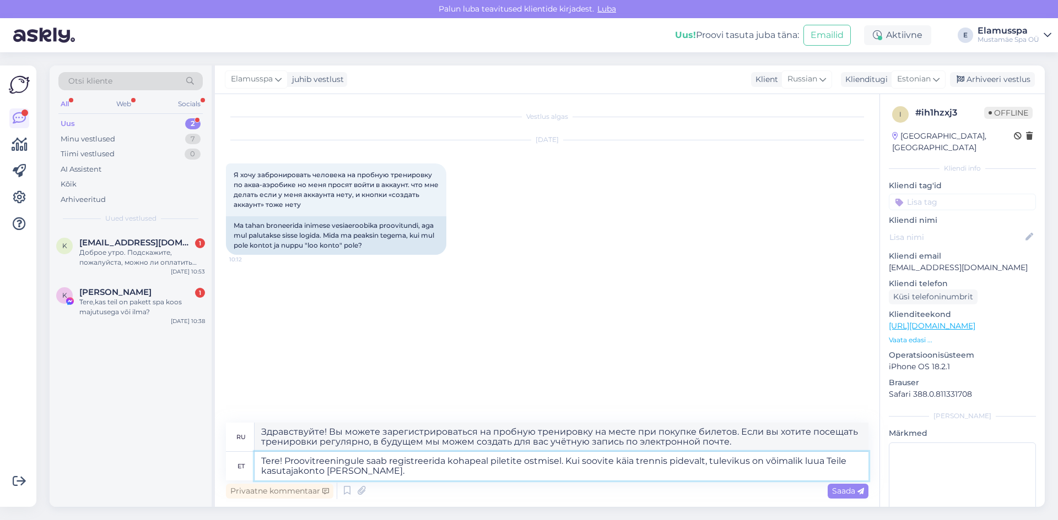
type textarea "Tere! Proovitreeningule saab registreerida kohapeal piletite ostmisel. Kui soov…"
type textarea "Здравствуйте! Вы можете зарегистрироваться на пробную тренировку на сайте при п…"
type textarea "Tere! Proovitreeningule saab registreerida kohapeal piletite ostmisel. Kui soov…"
type textarea "Здравствуйте! Вы можете зарегистрироваться на пробную тренировку на сайте при п…"
type textarea "Tere! Proovitreeningule saab registreerida kohapeal piletite ostmisel. Kui soov…"
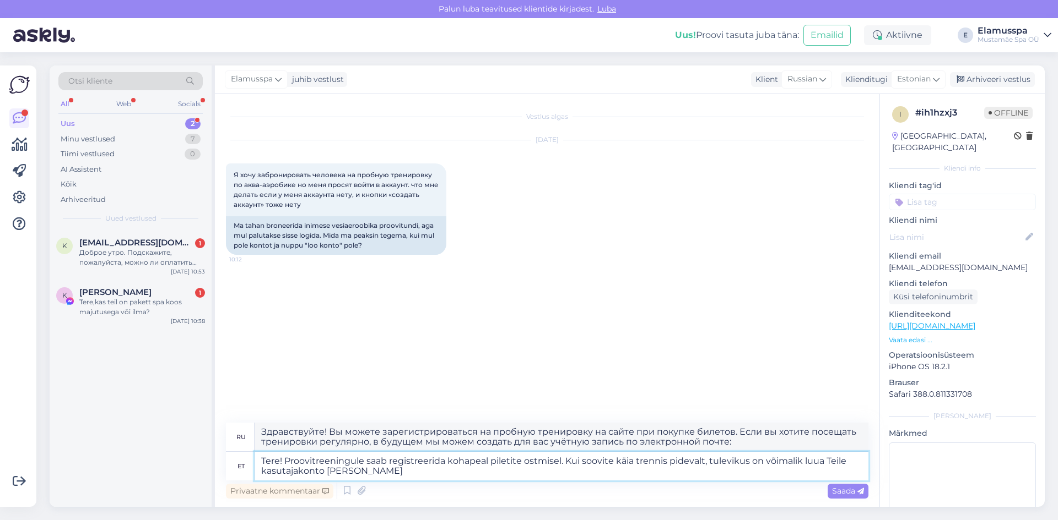
type textarea "Здравствуйте! Вы можете зарегистрироваться на пробную тренировку на сайте при п…"
type textarea "Tere! Proovitreeningule saab registreerida kohapeal piletite ostmisel. Kui soov…"
type textarea "Здравствуйте! Вы можете зарегистрироваться на пробную тренировку на сайте при п…"
type textarea "Tere! Proovitreeningule saab registreerida kohapeal piletite ostmisel. Kui soov…"
type textarea "Здравствуйте! Вы можете зарегистрироваться на пробное занятие на сайте при поку…"
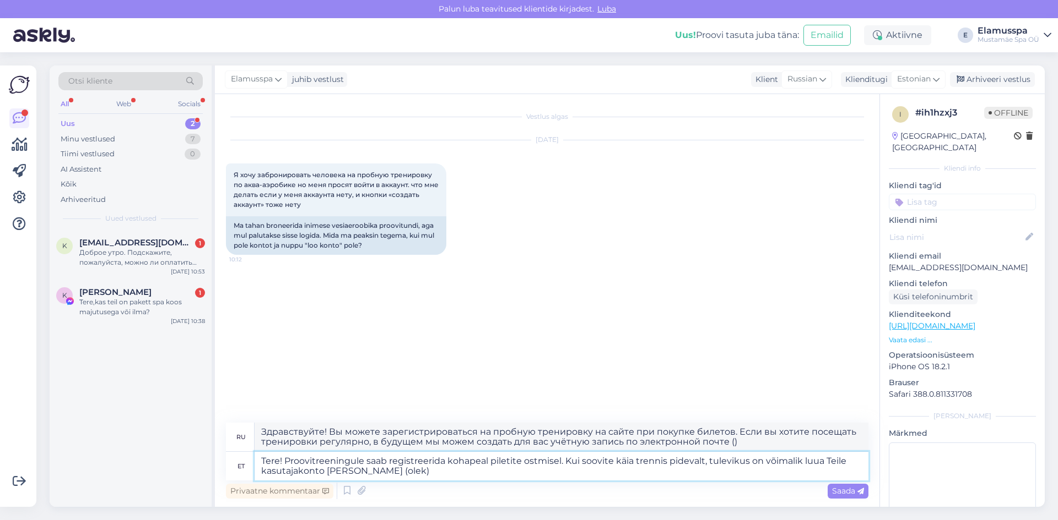
type textarea "Tere! Proovitreeningule saab registreerida kohapeal piletite ostmisel. Kui soov…"
type textarea "Здравствуйте! Вы можете зарегистрироваться на пробную тренировку на сайте при п…"
type textarea "Tere! Proovitreeningule saab registreerida kohapeal piletite ostmisel. Kui soov…"
type textarea "Здравствуйте! Вы можете зарегистрироваться на пробное занятие на месте при поку…"
type textarea "Tere! Proovitreeningule saab registreerida kohapeal piletite ostmisel. Kui soov…"
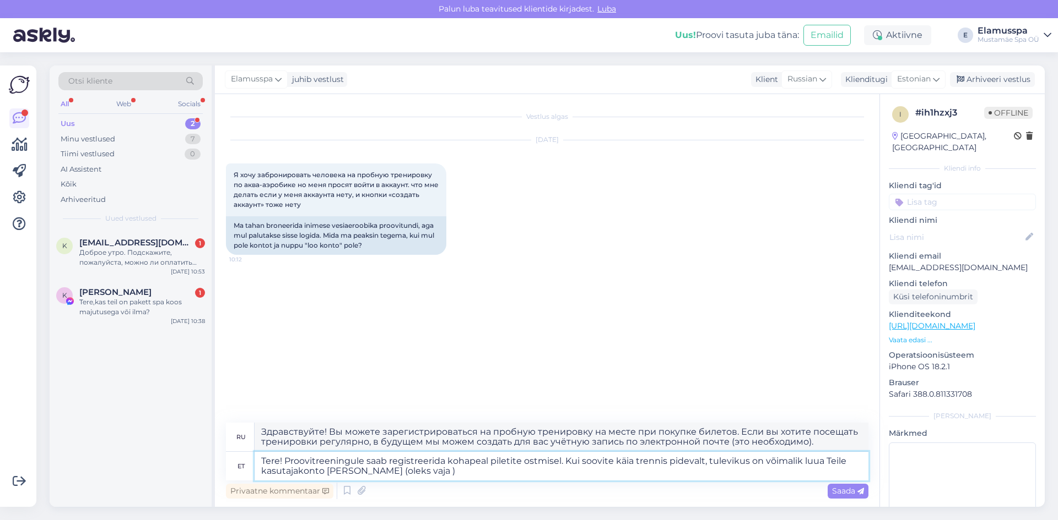
type textarea "Здравствуйте! Вы можете зарегистрироваться на пробную тренировку на месте при п…"
type textarea "Tere! Proovitreeningule saab registreerida kohapeal piletite ostmisel. Kui soov…"
type textarea "Здравствуйте! Вы можете зарегистрироваться на пробную тренировку при покупке би…"
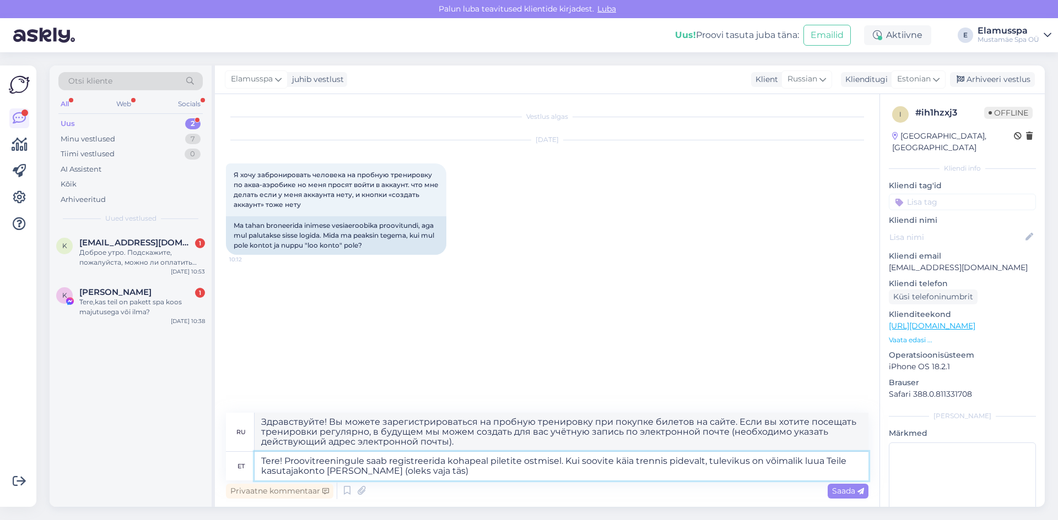
type textarea "Tere! Proovitreeningule saab registreerida kohapeal piletite ostmisel. Kui soov…"
type textarea "Здравствуйте! Вы можете зарегистрироваться на пробное занятие на месте при поку…"
type textarea "Tere! Proovitreeningule saab registreerida kohapeal piletite ostmisel. Kui soov…"
type textarea "Здравствуйте! Вы можете зарегистрироваться на пробное занятие на сайте при поку…"
type textarea "Tere! Proovitreeningule saab registreerida kohapeal piletite ostmisel. Kui soov…"
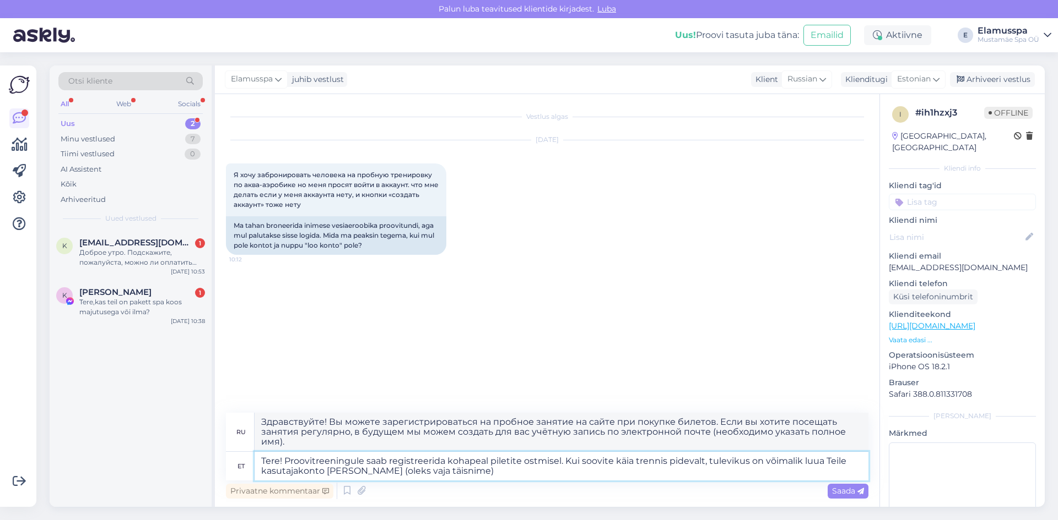
type textarea "Здравствуйте! Вы можете зарегистрироваться на пробную тренировку на сайте при п…"
type textarea "Tere! Proovitreeningule saab registreerida kohapeal piletite ostmisel. Kui soov…"
type textarea "Здравствуйте! Вы можете зарегистрироваться на пробное занятие на сайте при поку…"
type textarea "Tere! Proovitreeningule saab registreerida kohapeal piletite ostmisel. Kui soov…"
type textarea "Здравствуйте! Вы можете зарегистрироваться на пробную тренировку на сайте при п…"
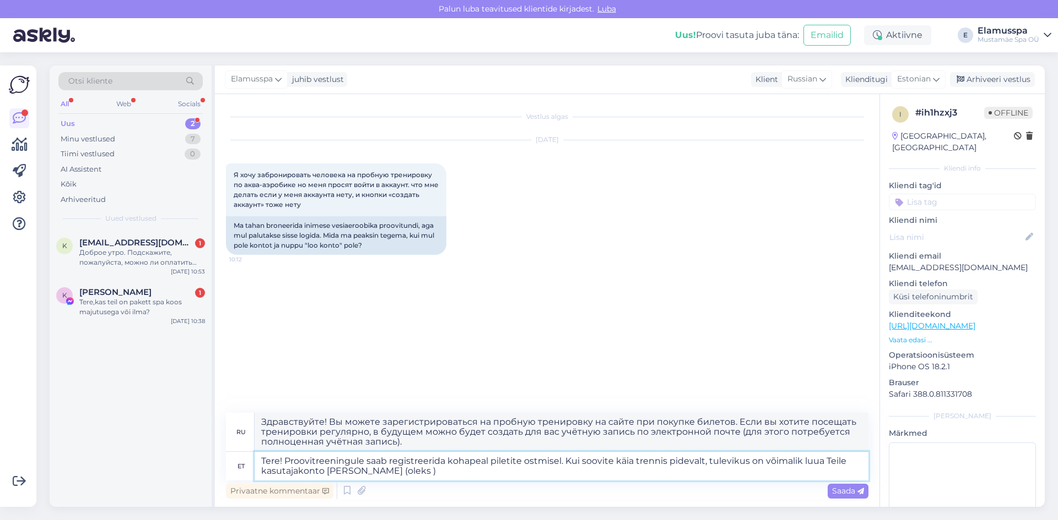
type textarea "Tere! Proovitreeningule saab registreerida kohapeal piletite ostmisel. Kui soov…"
type textarea "Здравствуйте! Вы можете зарегистрироваться на пробную тренировку при покупке би…"
type textarea "Tere! Proovitreeningule saab registreerida kohapeal piletite ostmisel. Kui soov…"
type textarea "Здравствуйте! Вы можете зарегистрироваться на пробное занятие на сайте при поку…"
type textarea "Tere! Proovitreeningule saab registreerida kohapeal piletite ostmisel. Kui soov…"
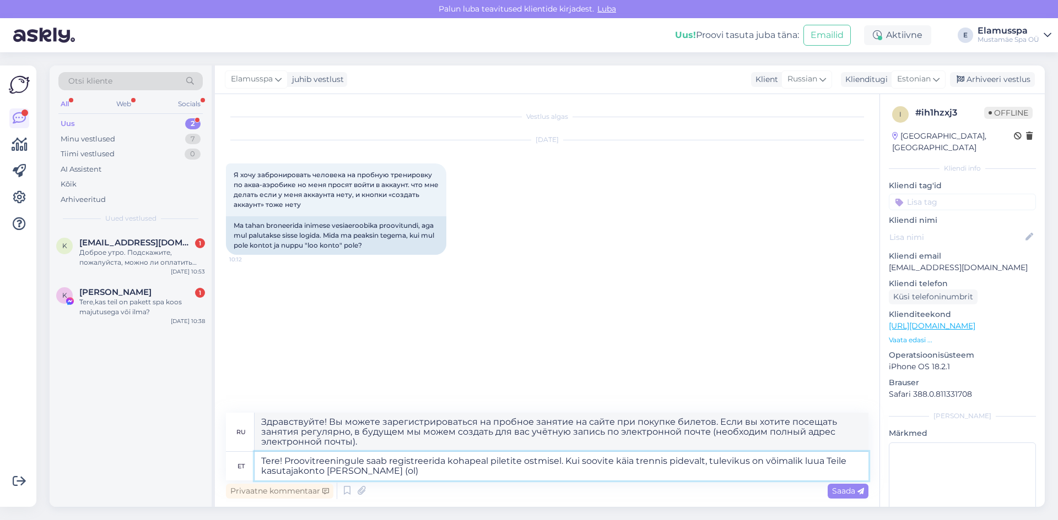
type textarea "Здравствуйте! Вы можете зарегистрироваться на пробную тренировку на месте при п…"
type textarea "Tere! Proovitreeningule saab registreerida kohapeal piletite ostmisel. Kui soov…"
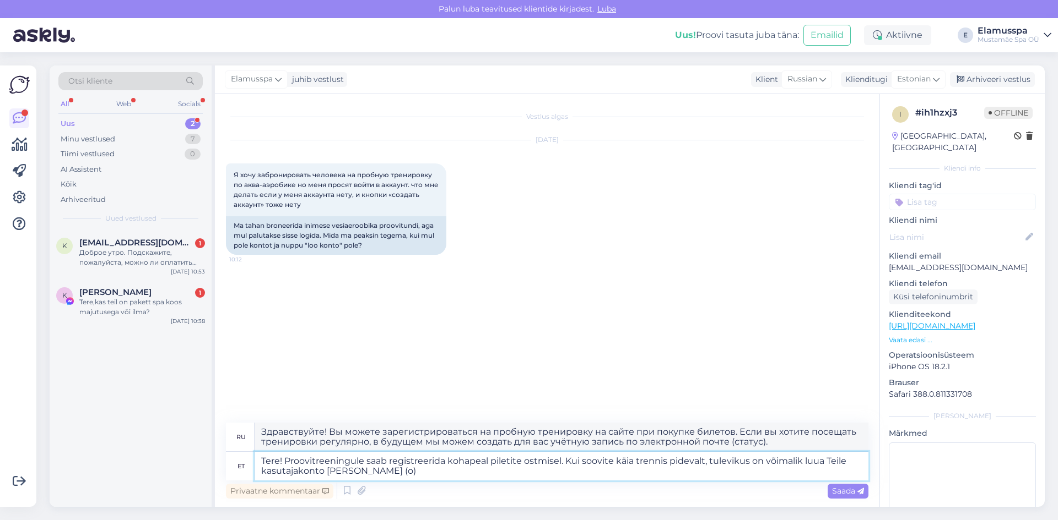
type textarea "Здравствуйте! Вы можете зарегистрироваться на пробное занятие на месте при поку…"
type textarea "Tere! Proovitreeningule saab registreerida kohapeal piletite ostmisel. Kui soov…"
type textarea "Здравствуйте! Вы можете зарегистрироваться на пробную тренировку на месте при п…"
type textarea "Tere! Proovitreeningule saab registreerida kohapeal piletite ostmisel. Kui soov…"
type textarea "Здравствуйте! Вы можете зарегистрироваться на пробную тренировку на сайте при п…"
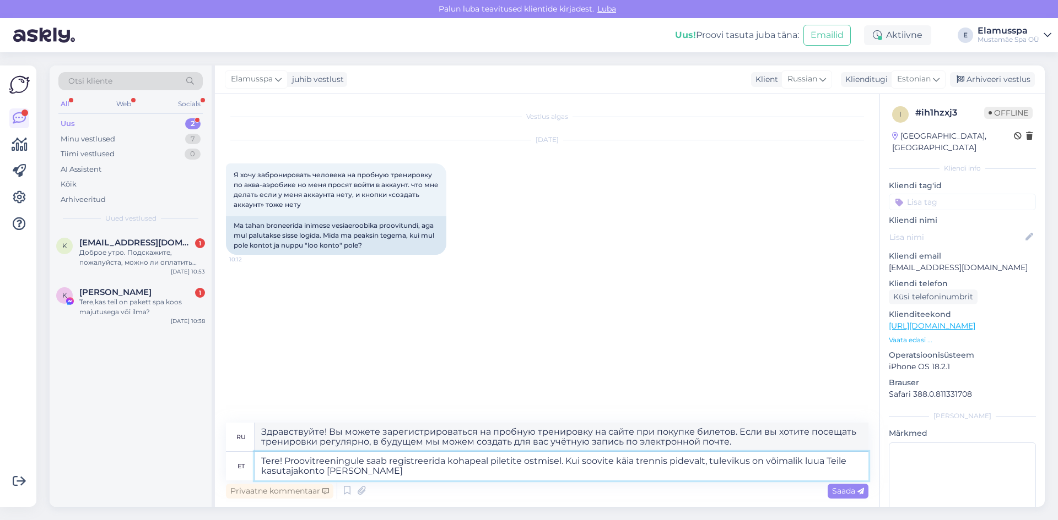
type textarea "Tere! Proovitreeningule saab registreerida kohapeal piletite ostmisel. Kui soov…"
type textarea "Здравствуйте! Вы можете зарегистрироваться на пробную тренировку при покупке би…"
type textarea "Tere! Proovitreeningule saab registreerida kohapeal piletite ostmisel. Kui soov…"
click at [829, 490] on div "Saada" at bounding box center [847, 491] width 41 height 15
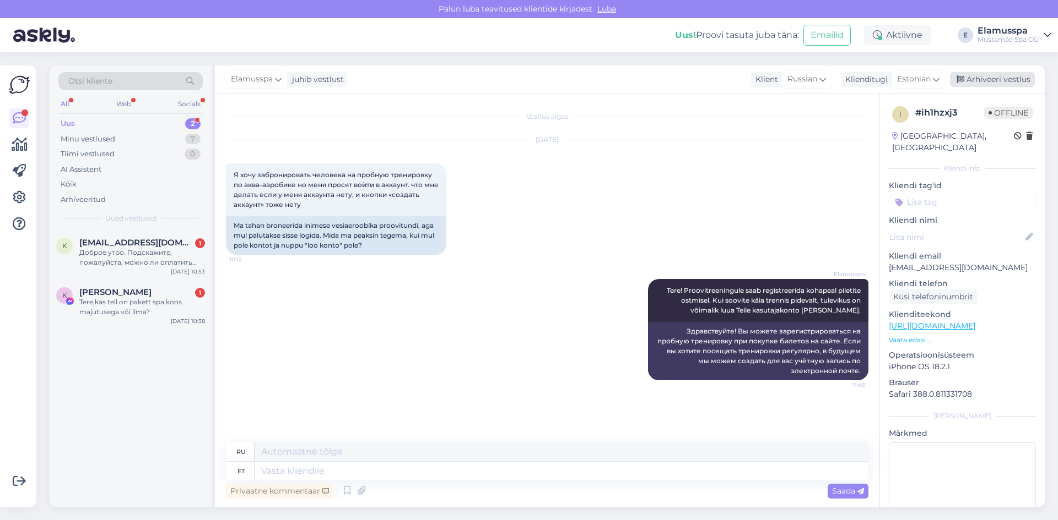
click at [994, 80] on div "Arhiveeri vestlus" at bounding box center [992, 79] width 85 height 15
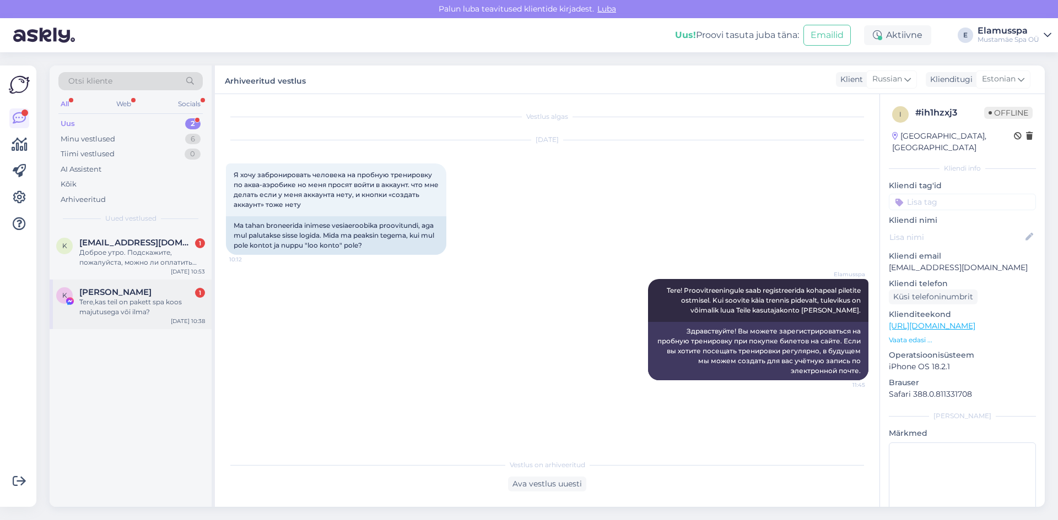
click at [160, 299] on div "Tere,kas teil on pakett spa koos majutusega või ilma?" at bounding box center [142, 307] width 126 height 20
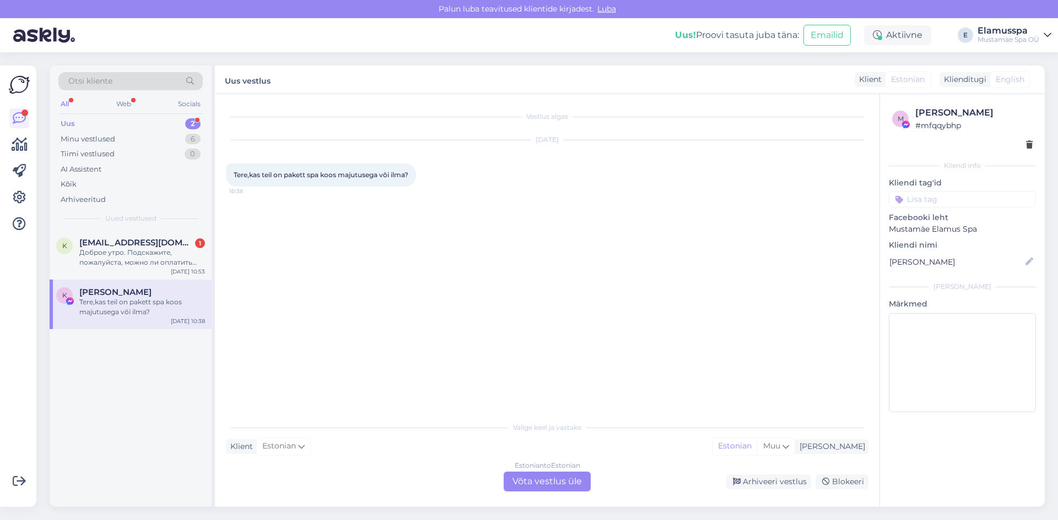
drag, startPoint x: 537, startPoint y: 484, endPoint x: 480, endPoint y: 487, distance: 57.4
click at [538, 484] on div "Estonian to Estonian Võta vestlus üle" at bounding box center [546, 482] width 87 height 20
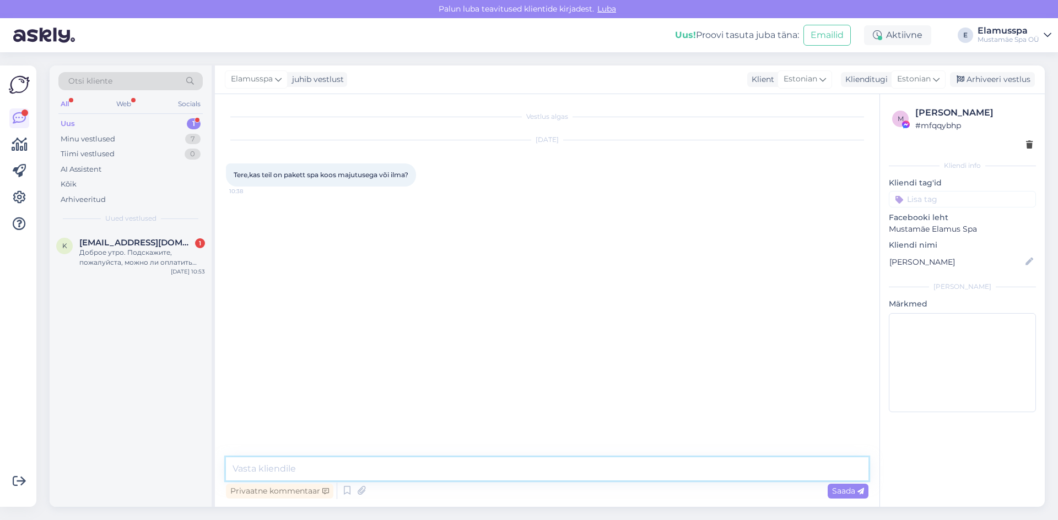
click at [375, 474] on textarea at bounding box center [547, 469] width 642 height 23
type textarea "Tere! Elamus Spa-s ei ole kahjuks pakkuda majutust."
click at [863, 491] on icon at bounding box center [860, 492] width 7 height 7
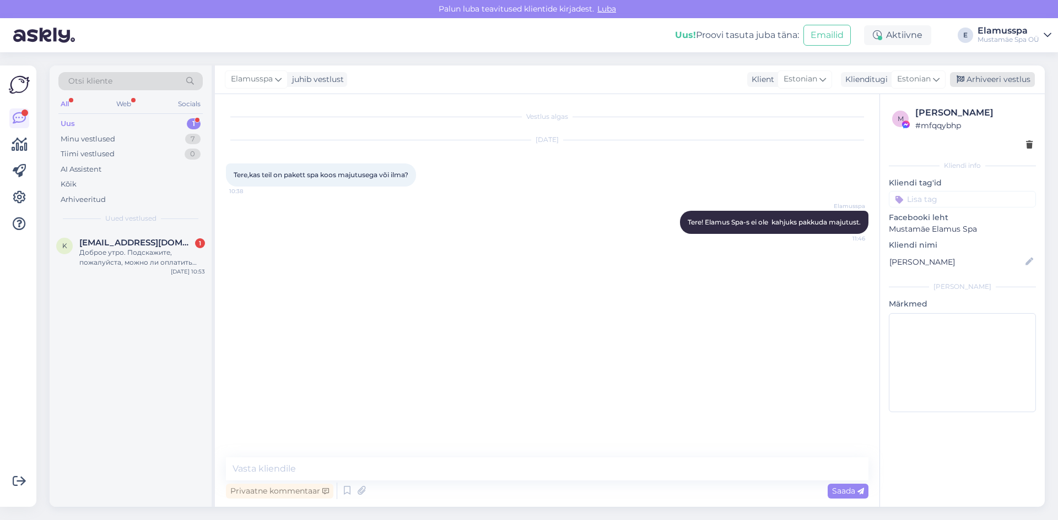
click at [1007, 78] on div "Arhiveeri vestlus" at bounding box center [992, 79] width 85 height 15
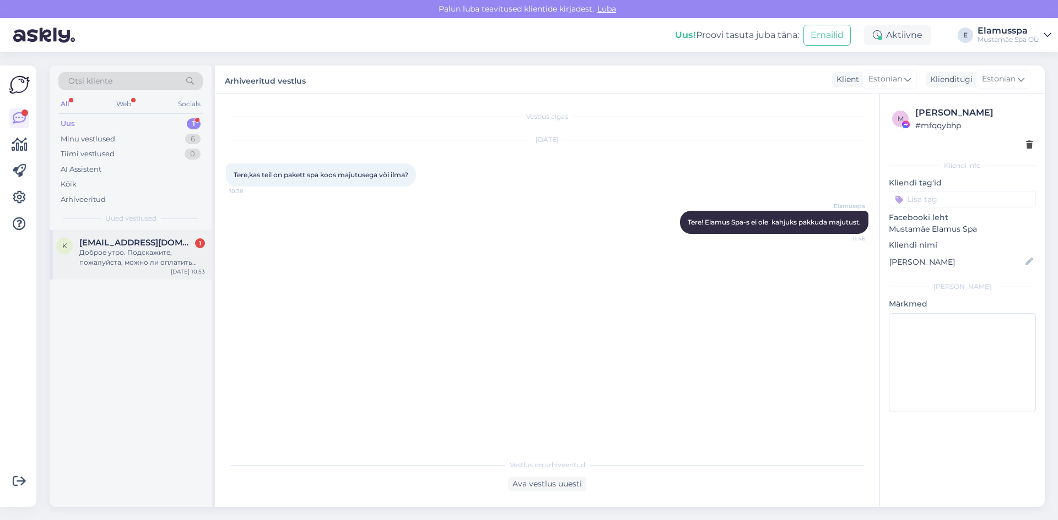
click at [124, 260] on div "Доброе утро. Подскажите, пожалуйста, можно ли оплатить семейный билет при помощ…" at bounding box center [142, 258] width 126 height 20
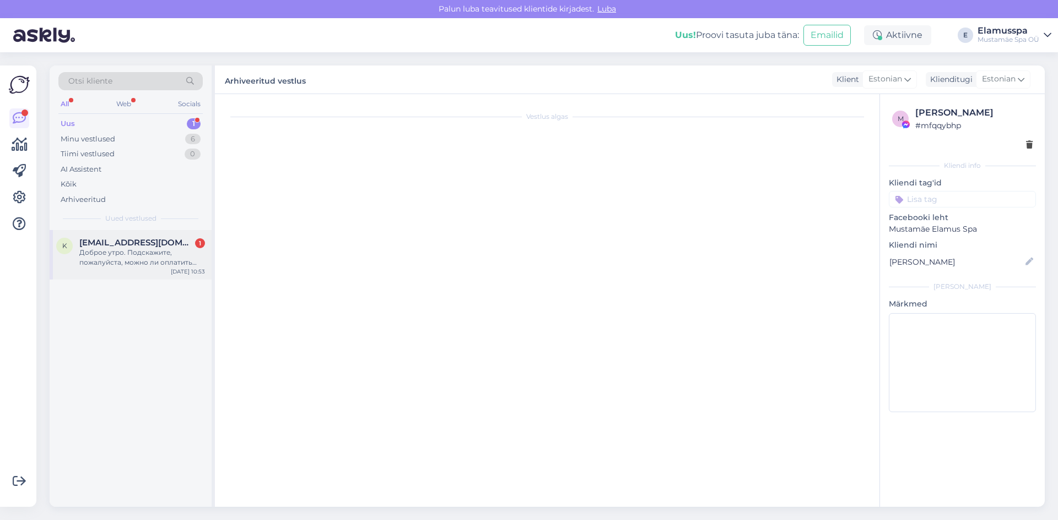
scroll to position [439, 0]
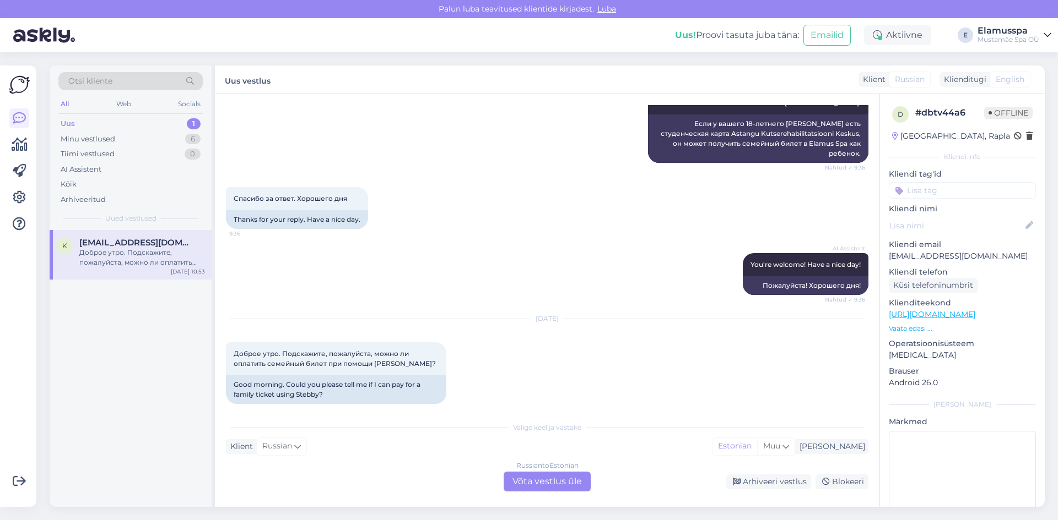
click at [543, 470] on div "Russian to Estonian" at bounding box center [547, 466] width 62 height 10
click at [543, 471] on div "Valige keel ja vastake Klient Russian Mina Estonian Muu Russian to Estonian Võt…" at bounding box center [547, 453] width 642 height 75
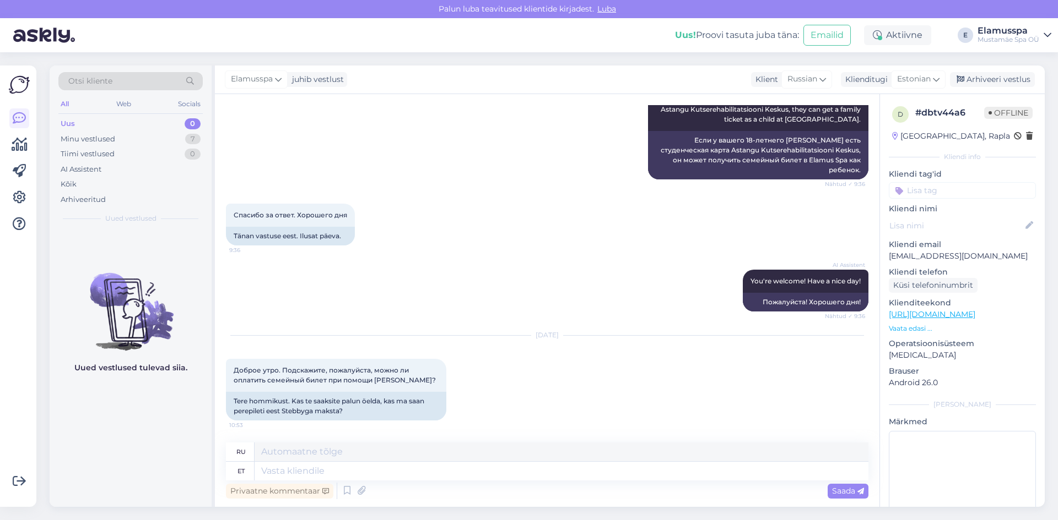
scroll to position [413, 0]
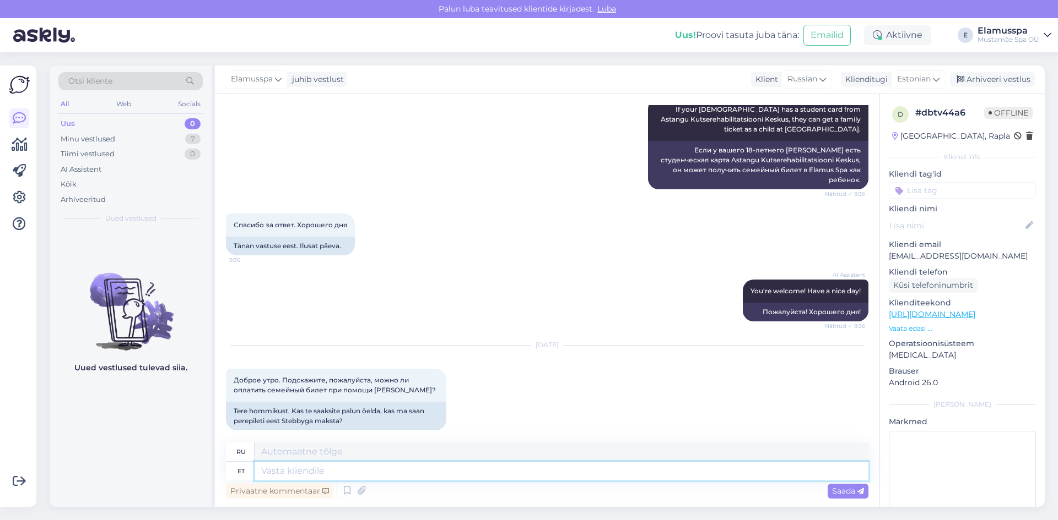
click at [364, 466] on textarea at bounding box center [561, 471] width 614 height 19
click at [328, 480] on textarea at bounding box center [561, 471] width 614 height 19
click at [331, 475] on textarea at bounding box center [561, 471] width 614 height 19
type textarea "Tere!"
type textarea "Привет!"
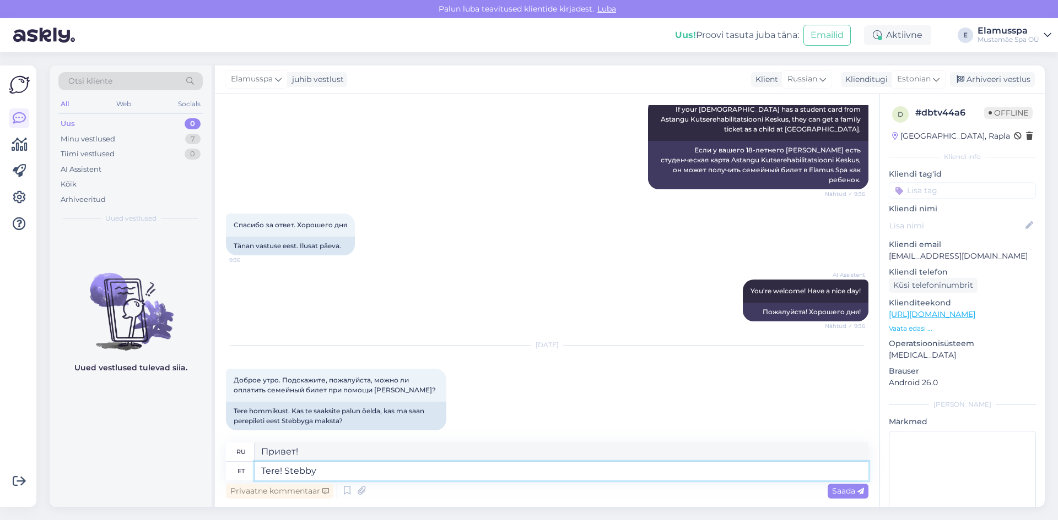
type textarea "Tere! Stebby"
type textarea "Привет, [PERSON_NAME]!"
type textarea "Tere! Stebby on per"
type textarea "Привет! Стебби — это"
type textarea "Tere! [PERSON_NAME] on personaaln"
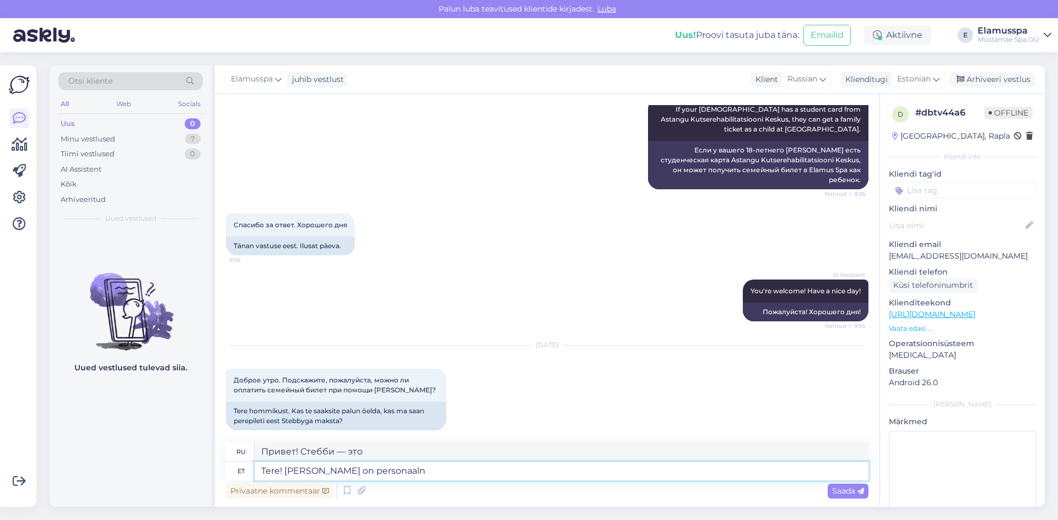
type textarea "Привет! Стебби — это персональный"
type textarea "Tere! Stebby on personaalne"
type textarea "Привет! [PERSON_NAME] — это личное."
type textarea "Tere! Stebby on personaalne soddustus"
type textarea "Привет! [PERSON_NAME] — личный помощник."
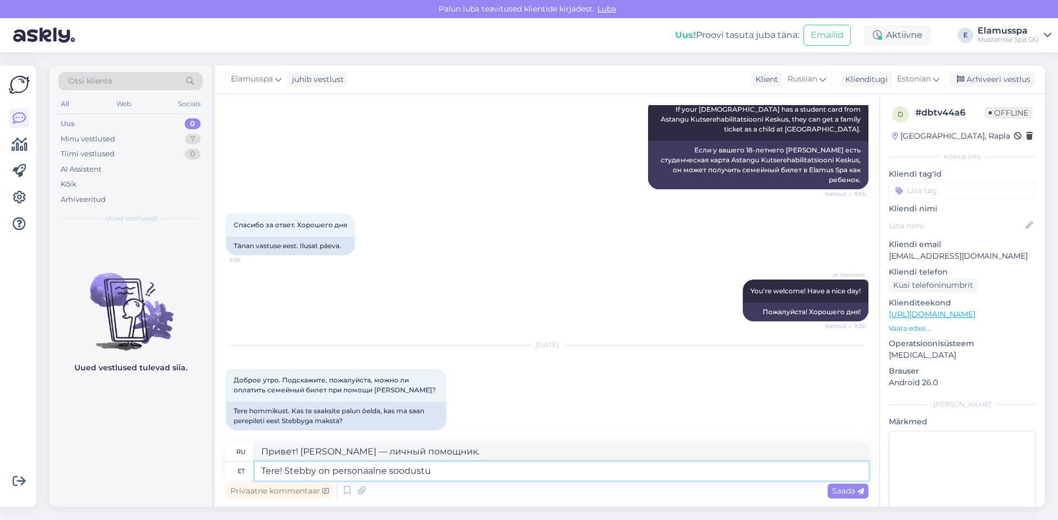
type textarea "Tere! Stebby on personaalne soodustus"
click at [838, 495] on span "Saada" at bounding box center [848, 491] width 32 height 10
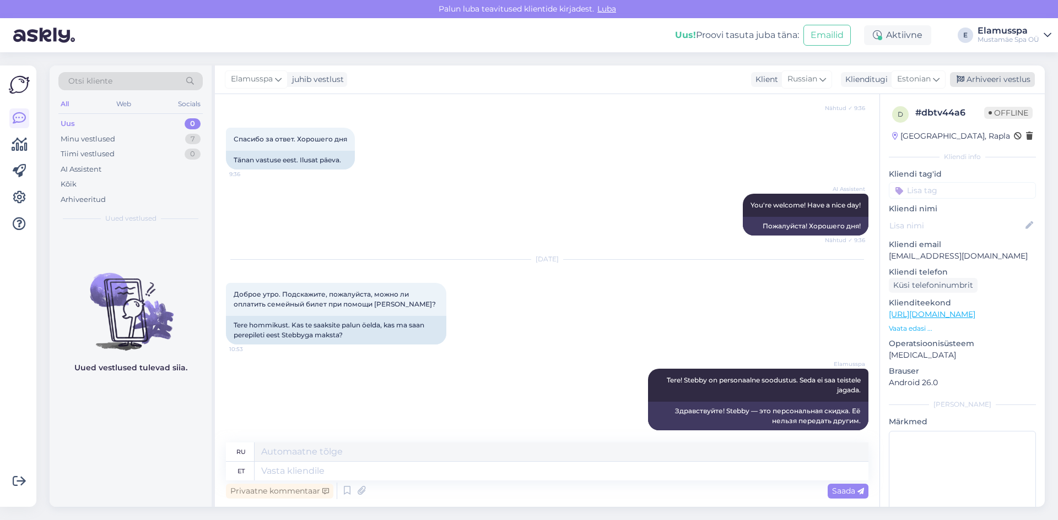
click at [997, 74] on div "Arhiveeri vestlus" at bounding box center [992, 79] width 85 height 15
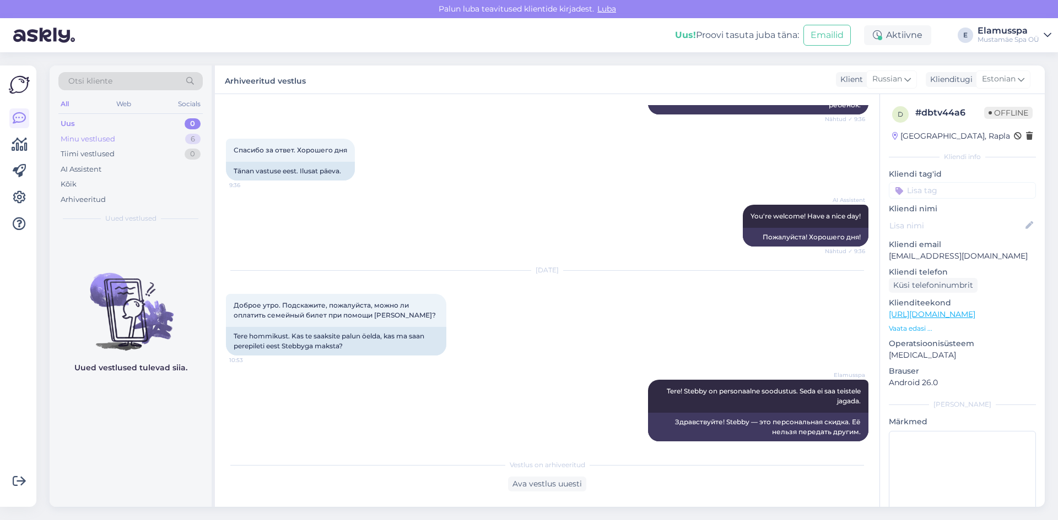
click at [177, 134] on div "Minu vestlused 6" at bounding box center [130, 139] width 144 height 15
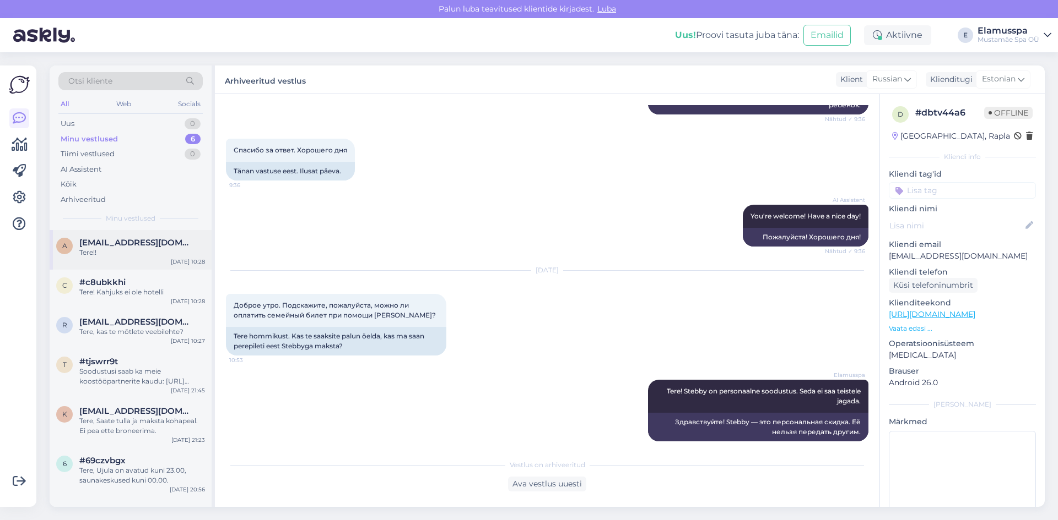
click at [158, 250] on div "Tere!!" at bounding box center [142, 253] width 126 height 10
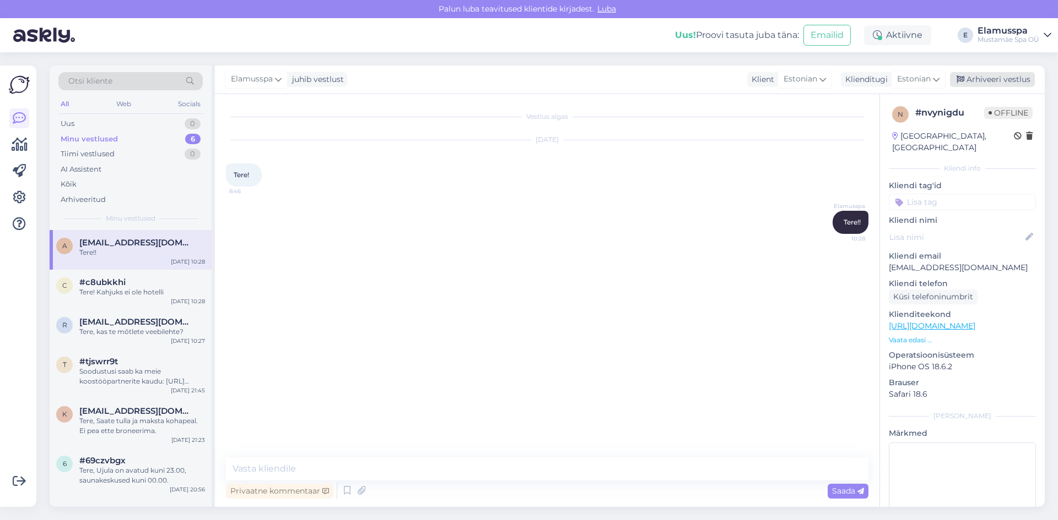
click at [1000, 82] on div "Arhiveeri vestlus" at bounding box center [992, 79] width 85 height 15
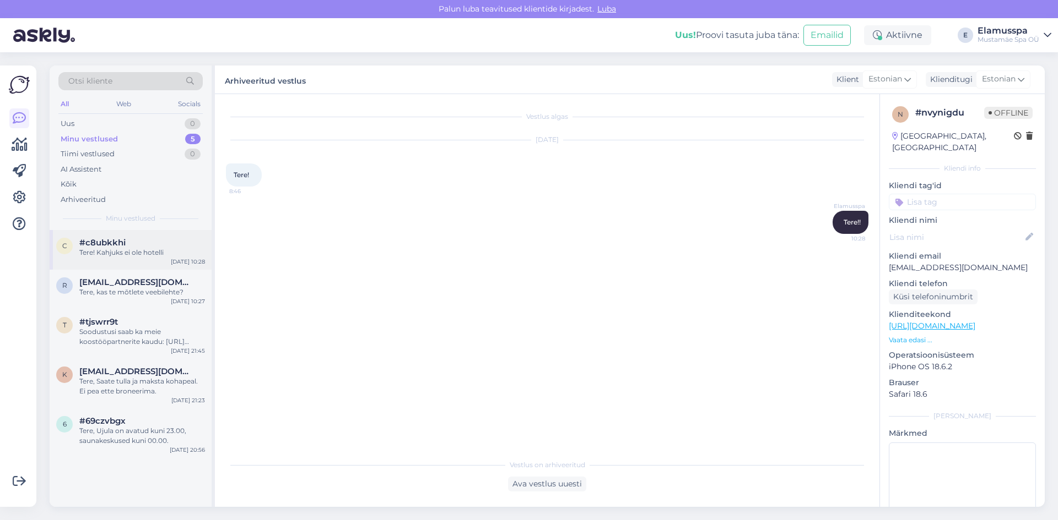
click at [128, 253] on div "Tere! Kahjuks ei ole hotelli" at bounding box center [142, 253] width 126 height 10
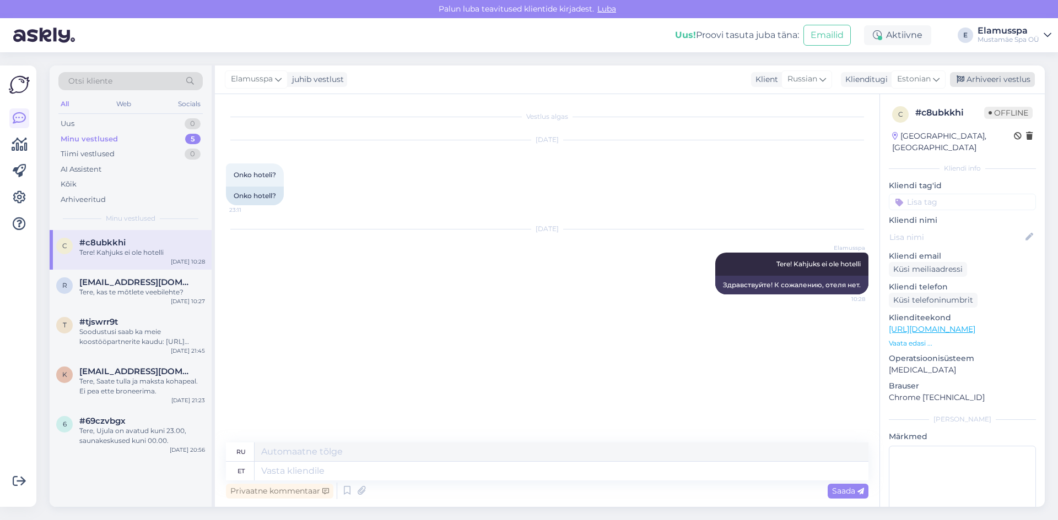
click at [1004, 82] on div "Arhiveeri vestlus" at bounding box center [992, 79] width 85 height 15
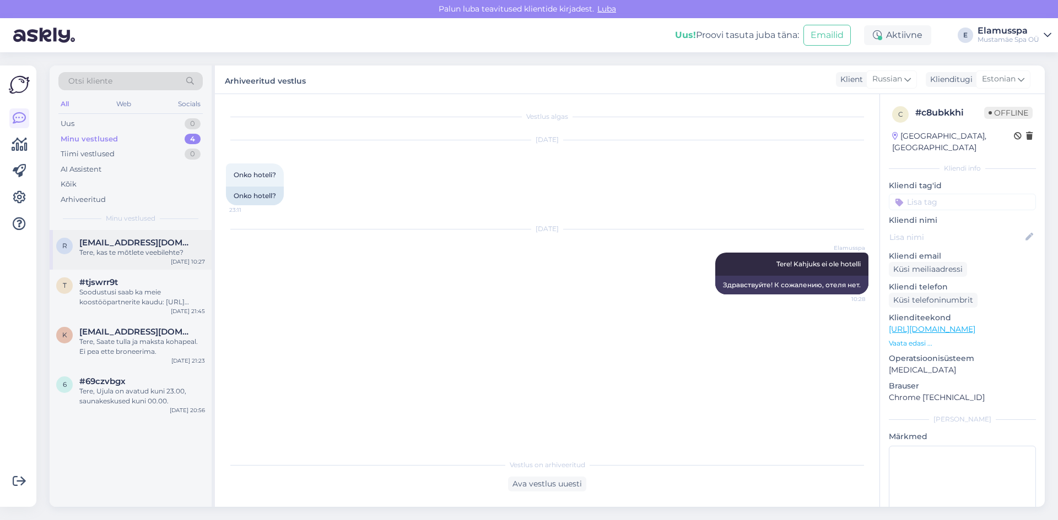
click at [112, 258] on div "r [EMAIL_ADDRESS][DOMAIN_NAME] Tere, kas te mõtlete veebilehte? [DATE] 10:27" at bounding box center [131, 250] width 162 height 40
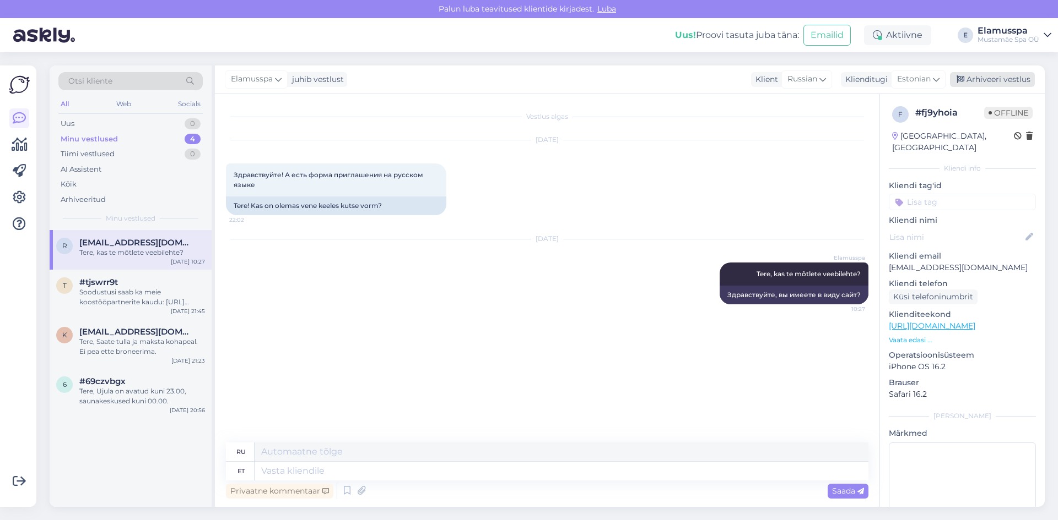
click at [977, 75] on div "Arhiveeri vestlus" at bounding box center [992, 79] width 85 height 15
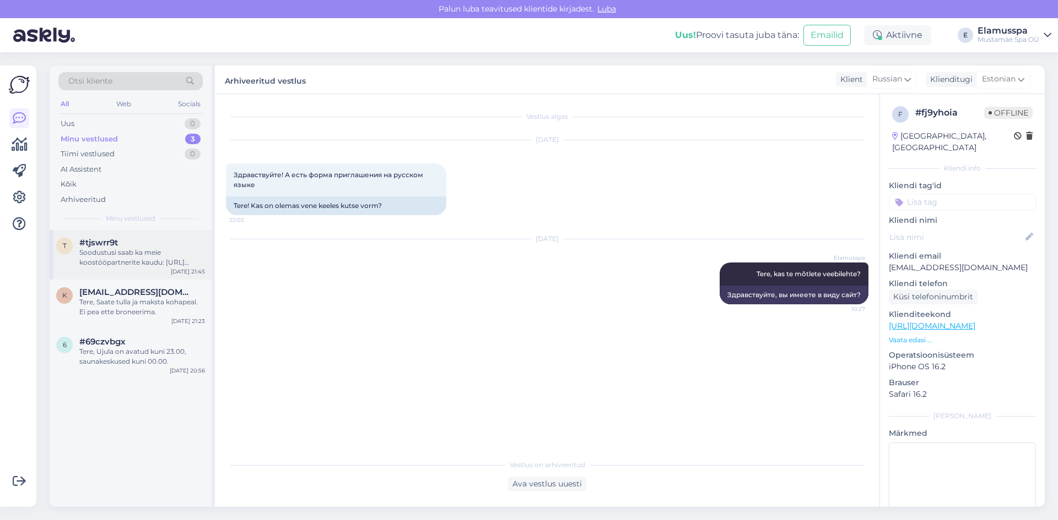
click at [113, 254] on div "Soodustusi saab ka meie koostööpartnerite kaudu: [URL][DOMAIN_NAME]" at bounding box center [142, 258] width 126 height 20
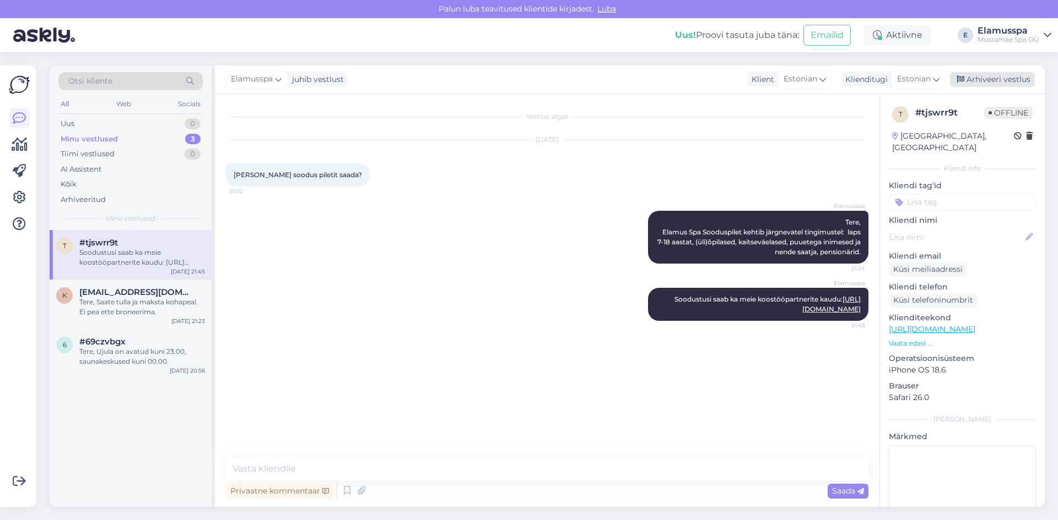
click at [1021, 78] on div "Arhiveeri vestlus" at bounding box center [992, 79] width 85 height 15
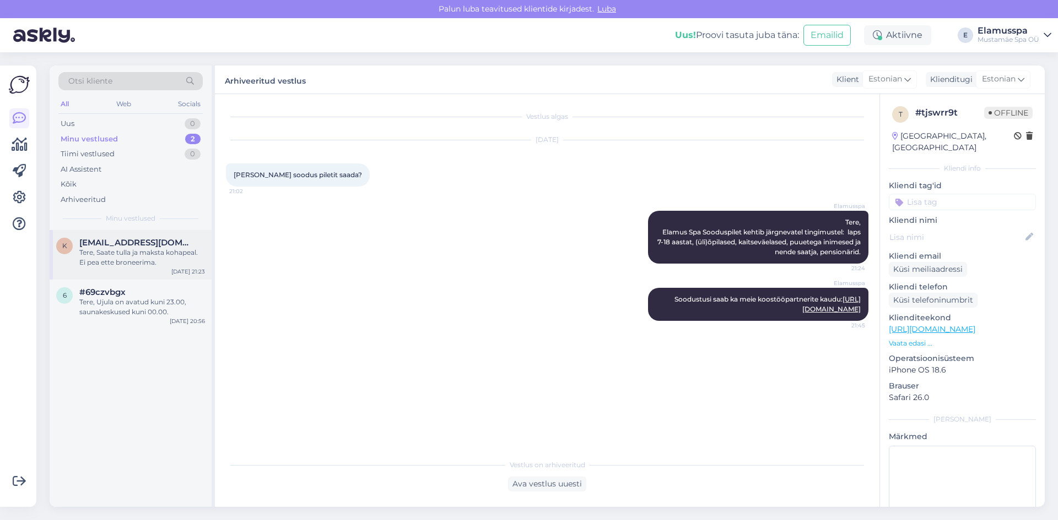
click at [152, 242] on span "[EMAIL_ADDRESS][DOMAIN_NAME]" at bounding box center [136, 243] width 115 height 10
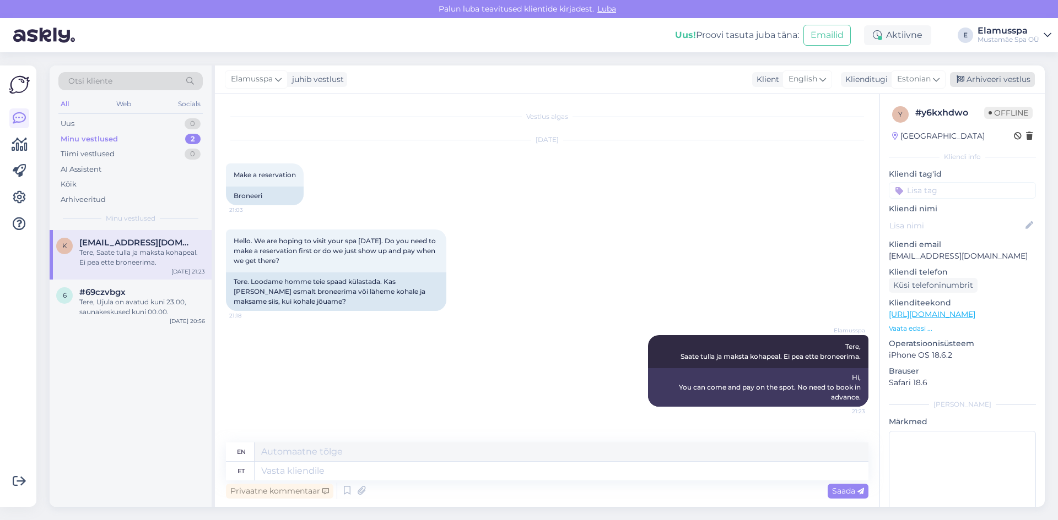
click at [994, 80] on div "Arhiveeri vestlus" at bounding box center [992, 79] width 85 height 15
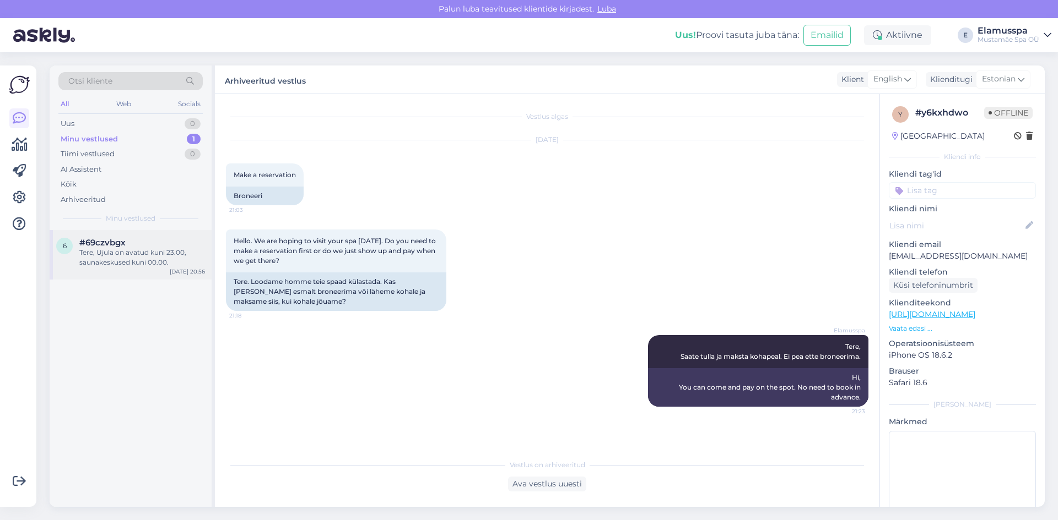
click at [106, 256] on div "Tere, Ujula on avatud kuni 23.00, saunakeskused kuni 00.00." at bounding box center [142, 258] width 126 height 20
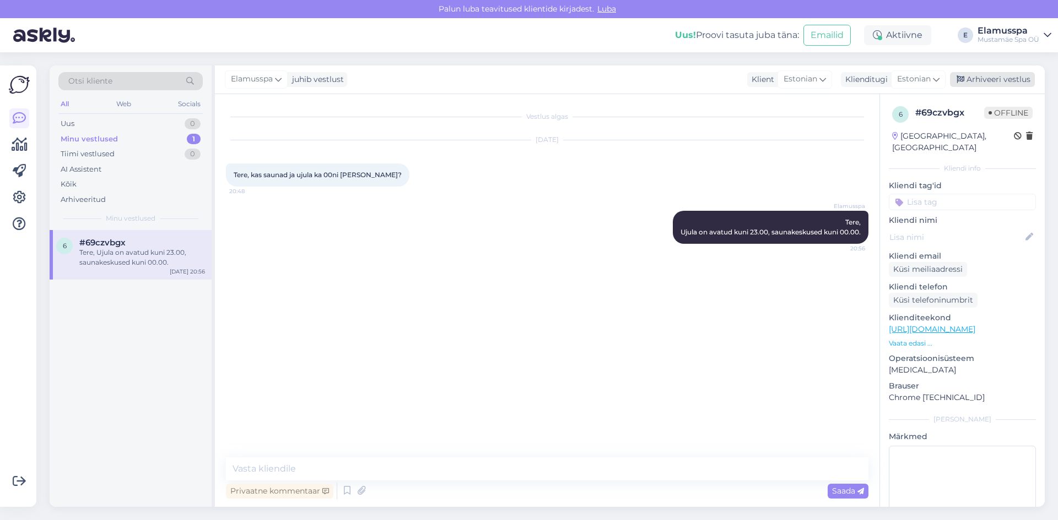
click at [1022, 72] on div "Arhiveeri vestlus" at bounding box center [992, 79] width 85 height 15
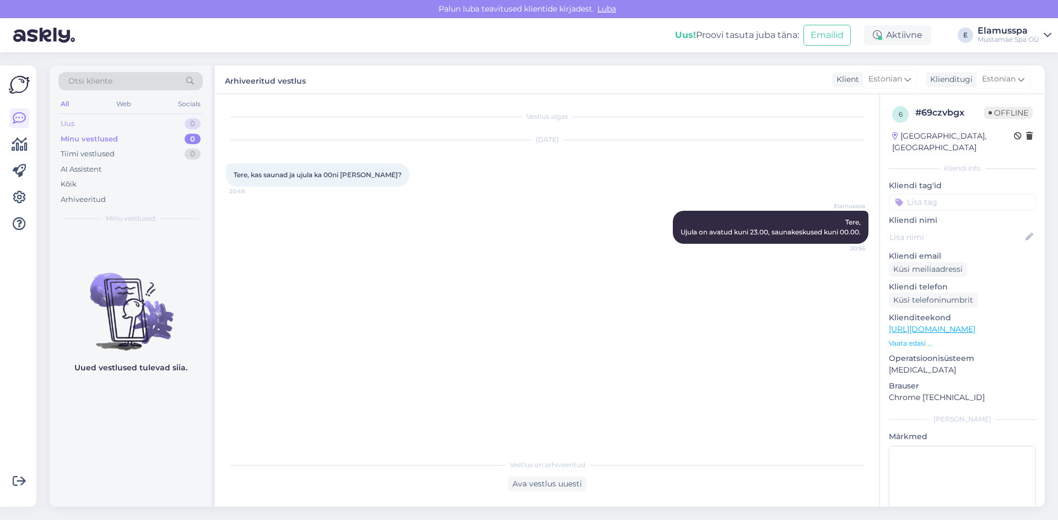
click at [120, 123] on div "Uus 0" at bounding box center [130, 123] width 144 height 15
click at [73, 149] on div "Tiimi vestlused" at bounding box center [88, 154] width 54 height 11
click at [94, 136] on div "Minu vestlused" at bounding box center [88, 139] width 55 height 11
click at [151, 127] on div "Uus 2" at bounding box center [130, 123] width 144 height 15
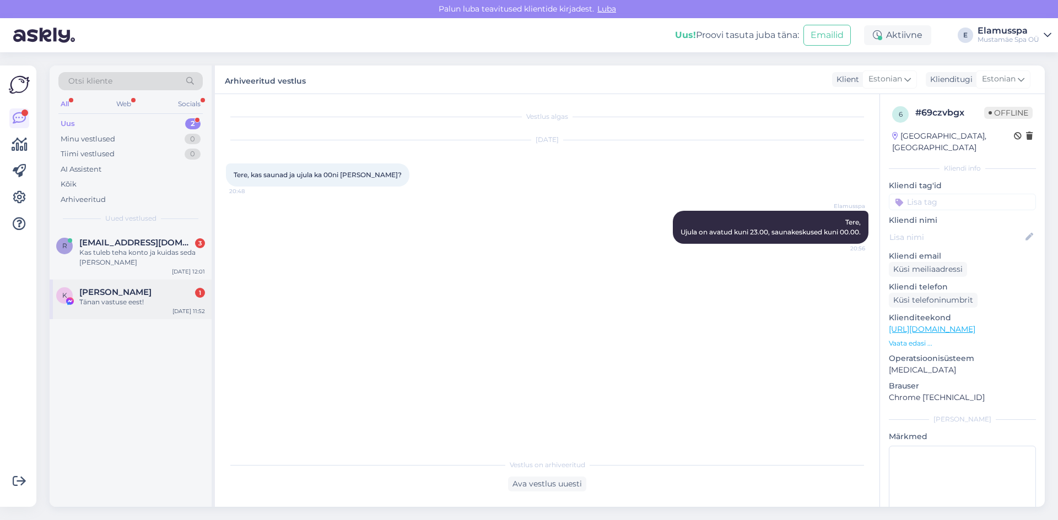
click at [144, 305] on div "Tänan vastuse eest!" at bounding box center [142, 302] width 126 height 10
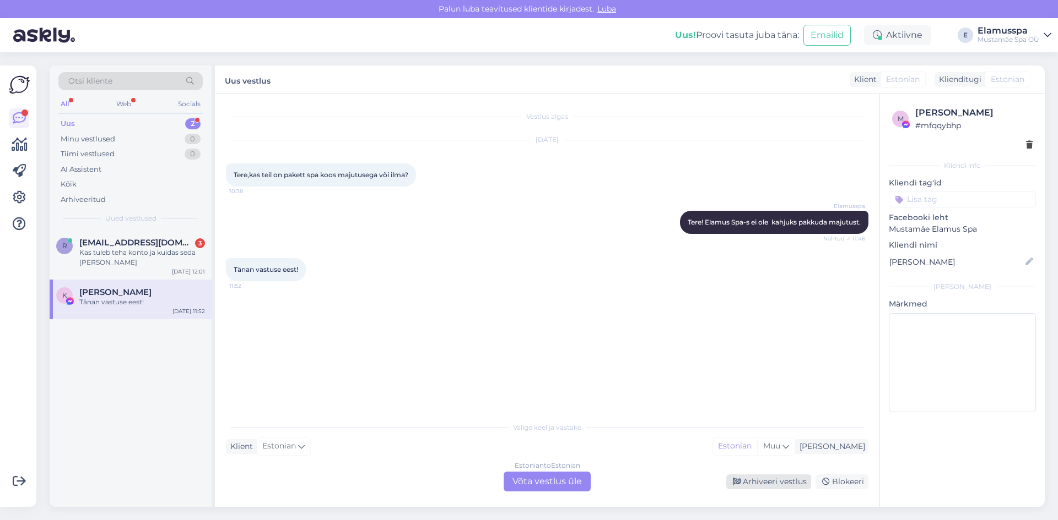
click at [755, 479] on div "Arhiveeri vestlus" at bounding box center [768, 482] width 85 height 15
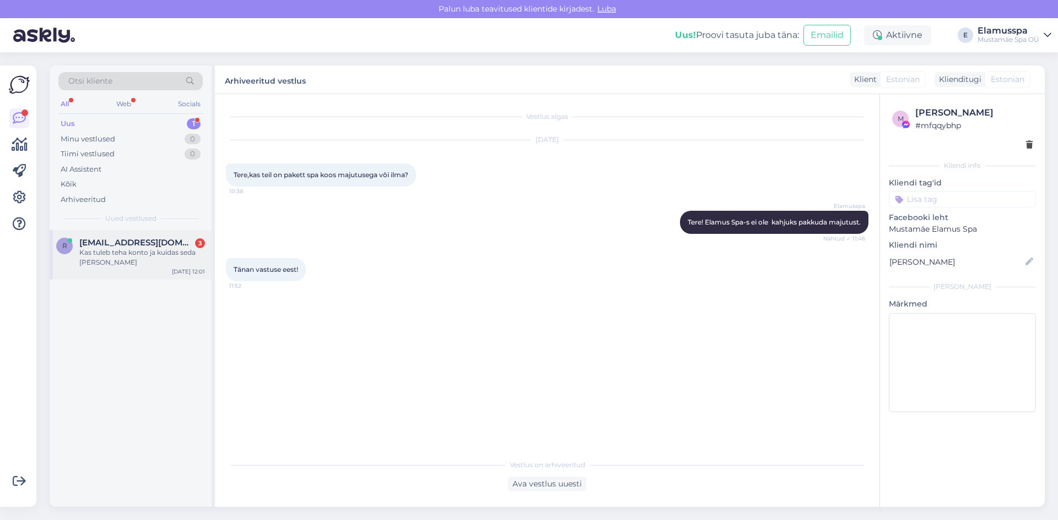
click at [132, 242] on span "[EMAIL_ADDRESS][DOMAIN_NAME]" at bounding box center [136, 243] width 115 height 10
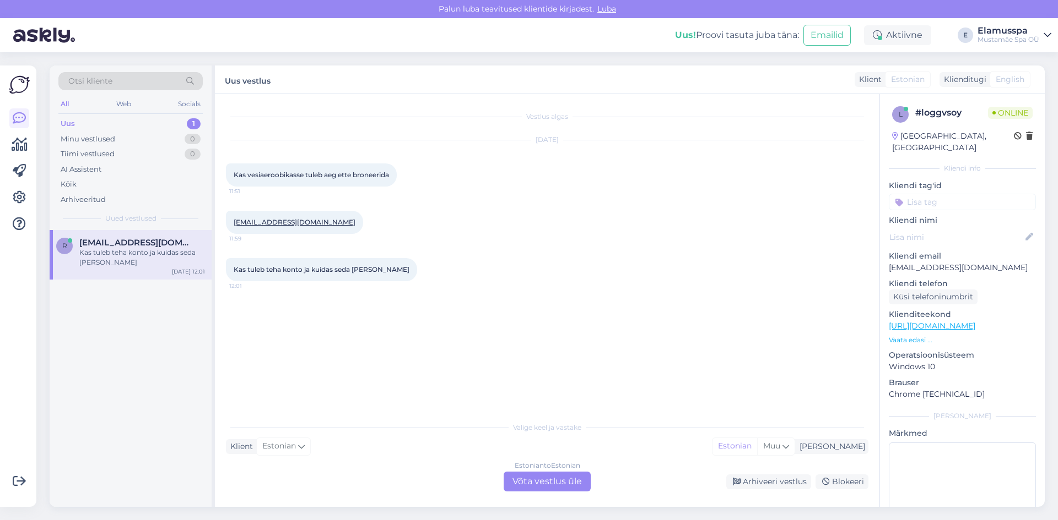
click at [537, 481] on div "Estonian to Estonian Võta vestlus üle" at bounding box center [546, 482] width 87 height 20
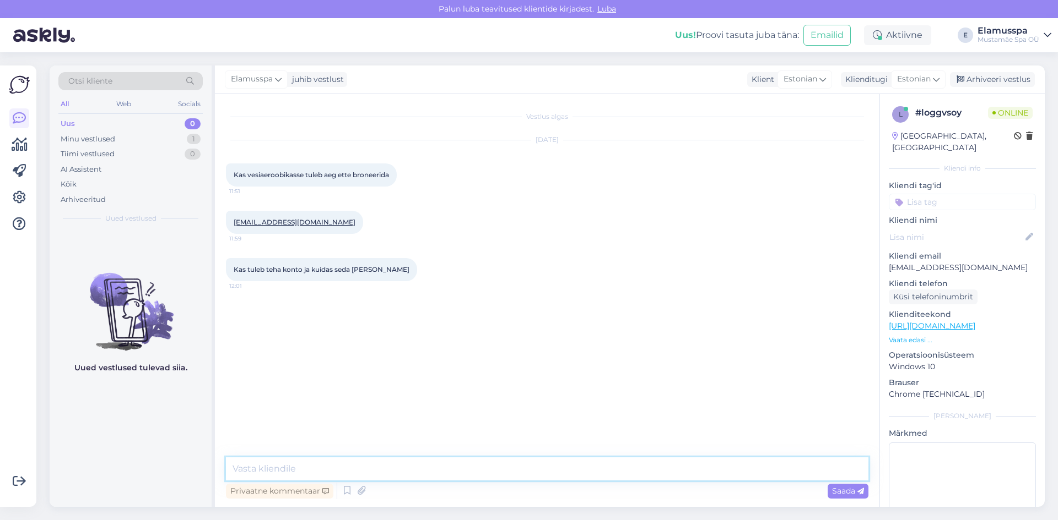
click at [406, 463] on textarea at bounding box center [547, 469] width 642 height 23
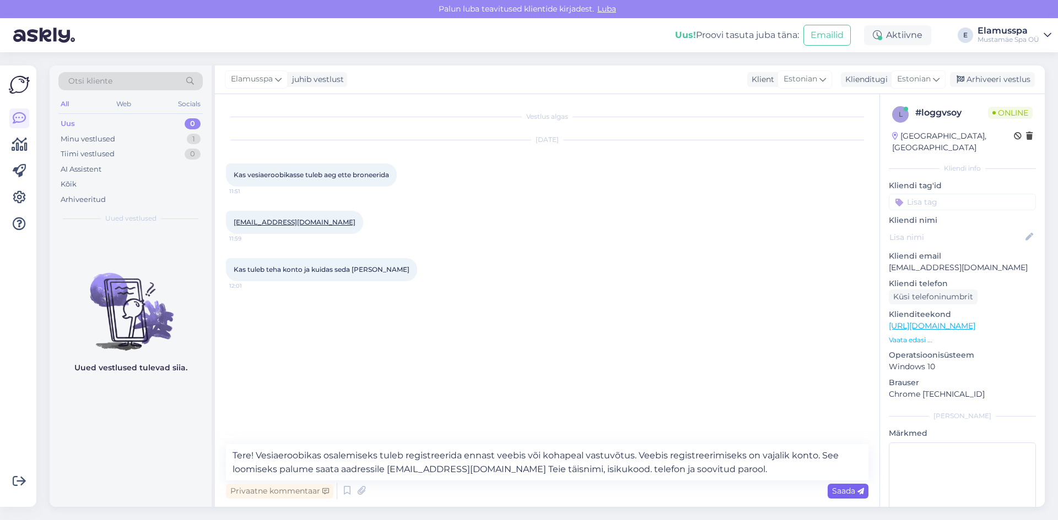
click at [853, 498] on div "Saada" at bounding box center [847, 491] width 41 height 15
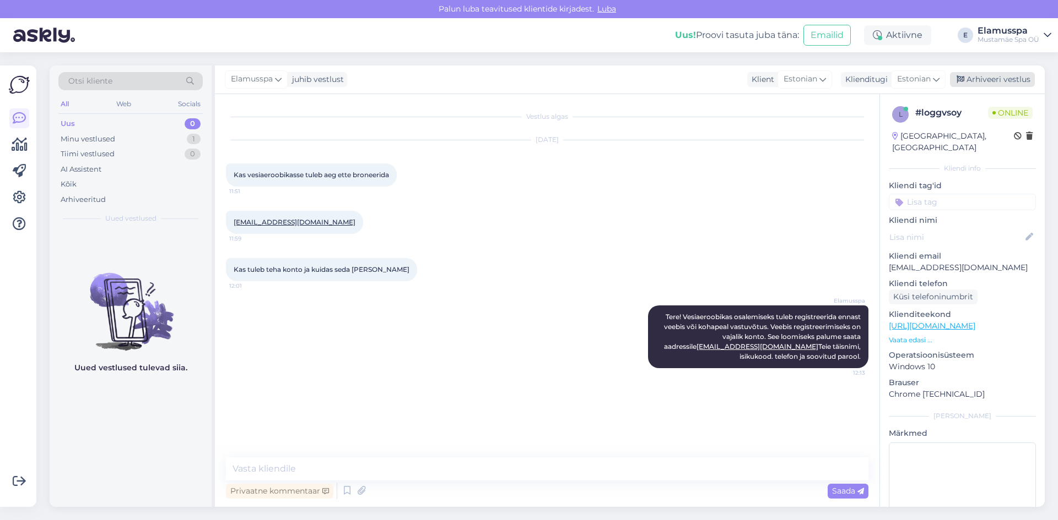
click at [966, 77] on div "Arhiveeri vestlus" at bounding box center [992, 79] width 85 height 15
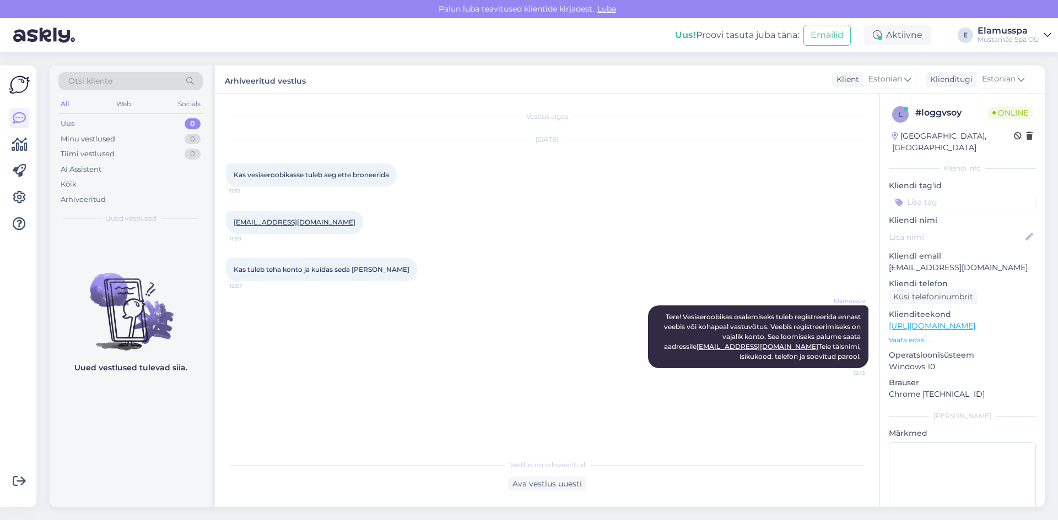
click at [561, 494] on div "Vestlus algas [DATE] Kas vesiaeroobikasse tuleb aeg ette broneerida 11:51 [EMAI…" at bounding box center [547, 300] width 664 height 413
click at [557, 474] on div "Vestlus on arhiveeritud Ava vestlus uuesti" at bounding box center [547, 473] width 642 height 38
click at [545, 485] on div "Ava vestlus uuesti" at bounding box center [547, 484] width 78 height 15
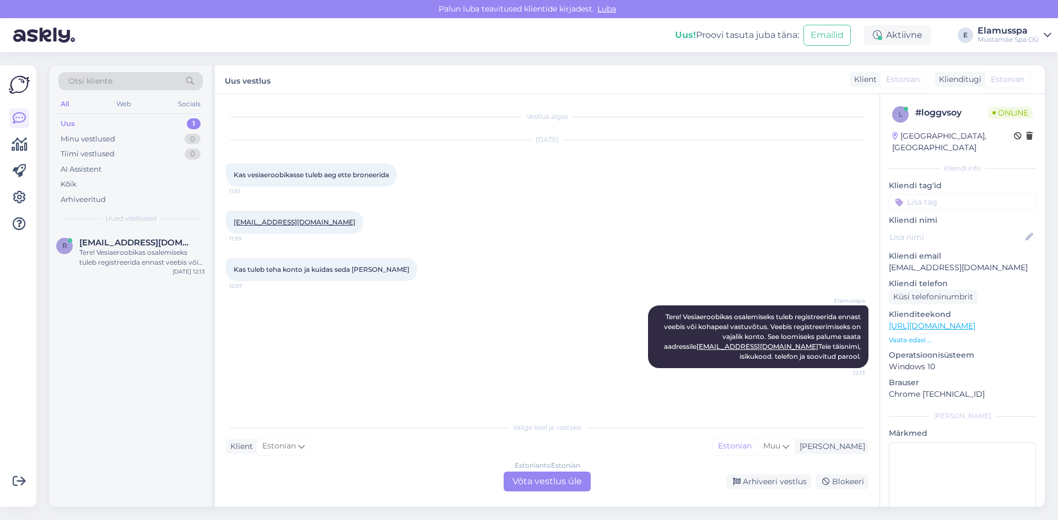
click at [505, 482] on div "Estonian to Estonian Võta vestlus üle" at bounding box center [546, 482] width 87 height 20
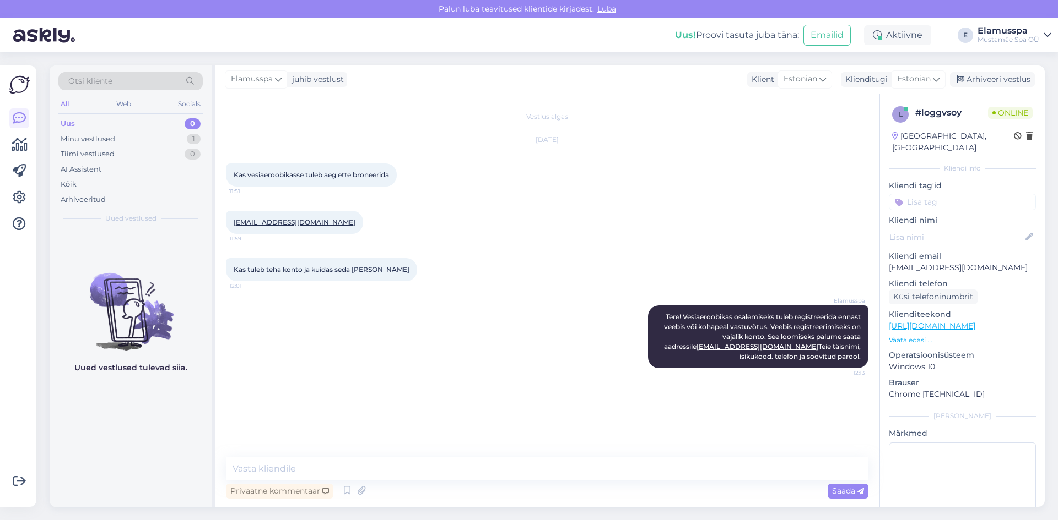
click at [493, 482] on div "Privaatne kommentaar Saada" at bounding box center [547, 491] width 642 height 21
click at [499, 475] on textarea at bounding box center [547, 469] width 642 height 23
click at [986, 77] on div "Arhiveeri vestlus" at bounding box center [992, 79] width 85 height 15
